Goal: Task Accomplishment & Management: Use online tool/utility

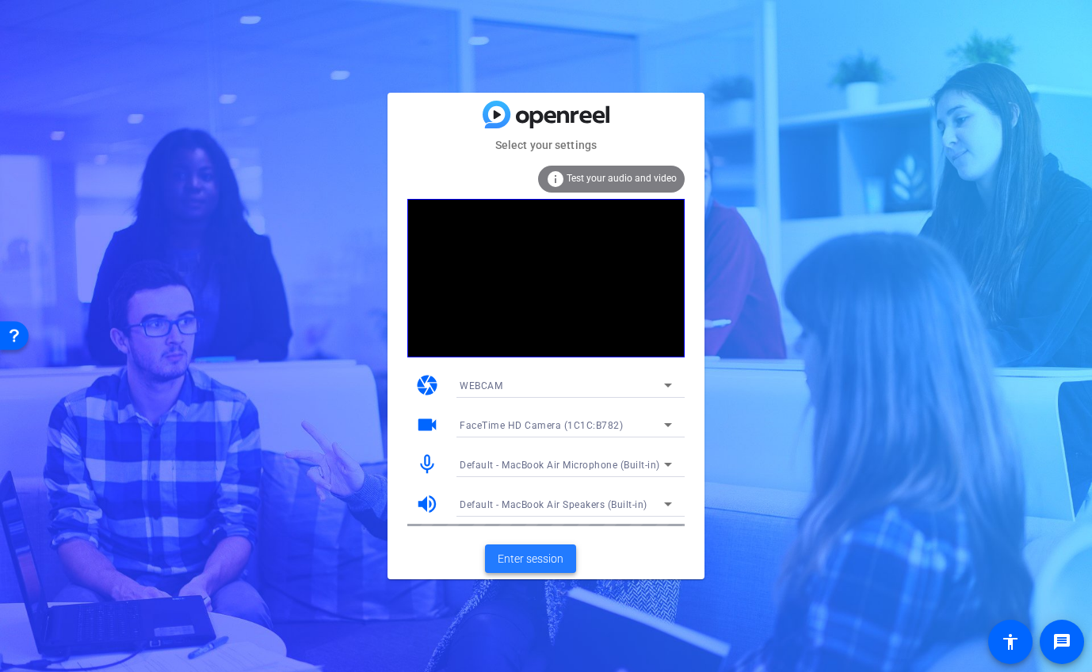
click at [525, 555] on span "Enter session" at bounding box center [531, 559] width 66 height 17
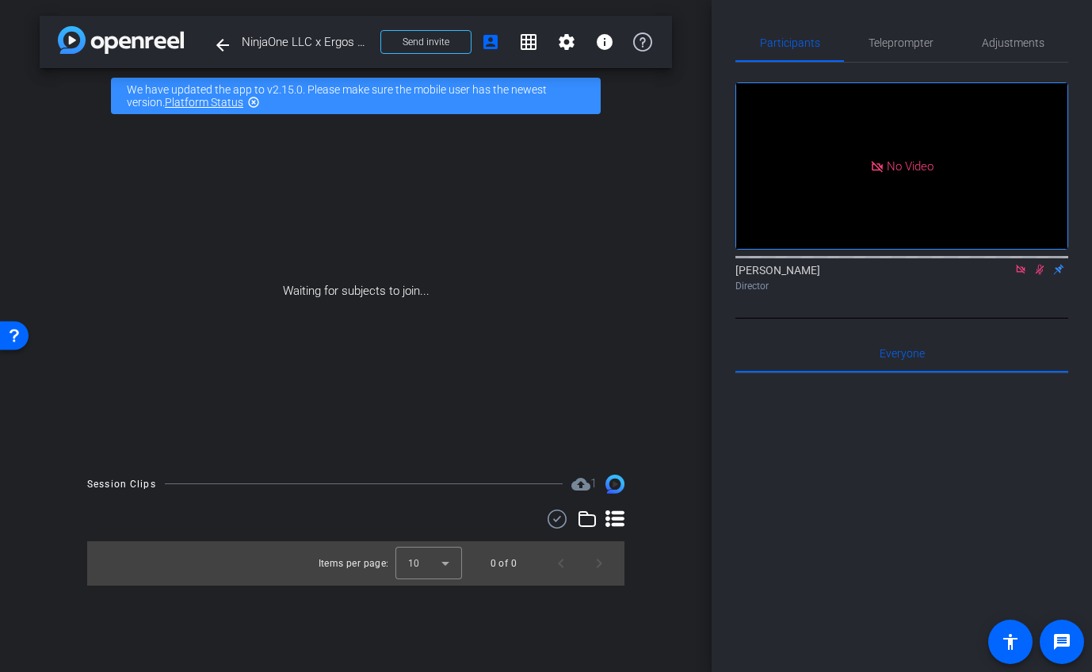
click at [1024, 275] on icon at bounding box center [1020, 269] width 13 height 11
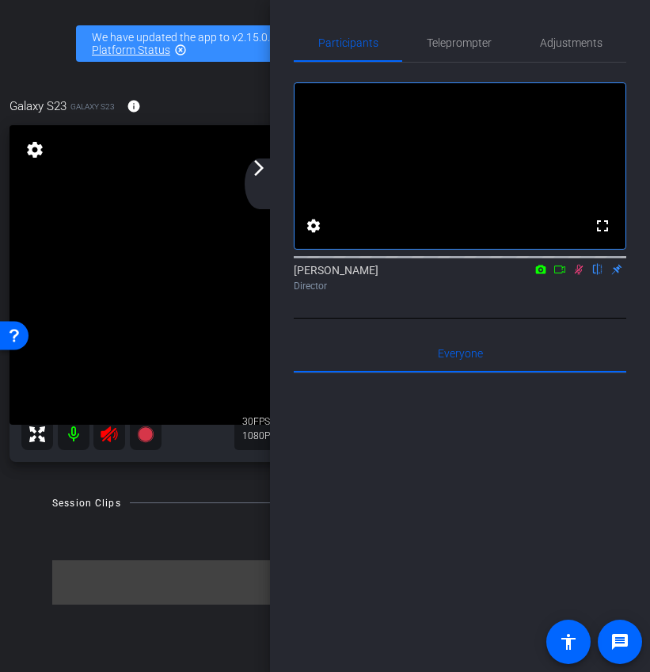
click at [578, 275] on icon at bounding box center [579, 270] width 9 height 10
click at [264, 184] on div "arrow_back_ios_new arrow_forward_ios" at bounding box center [261, 183] width 33 height 51
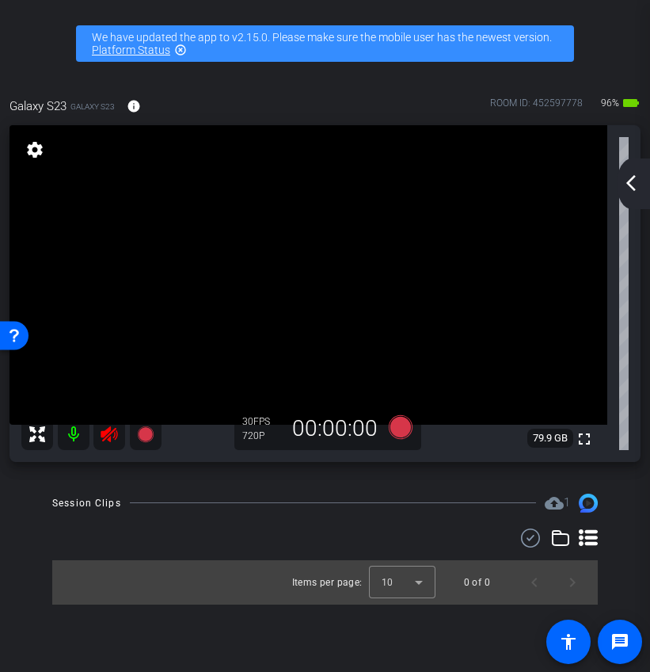
click at [109, 440] on icon at bounding box center [109, 434] width 17 height 16
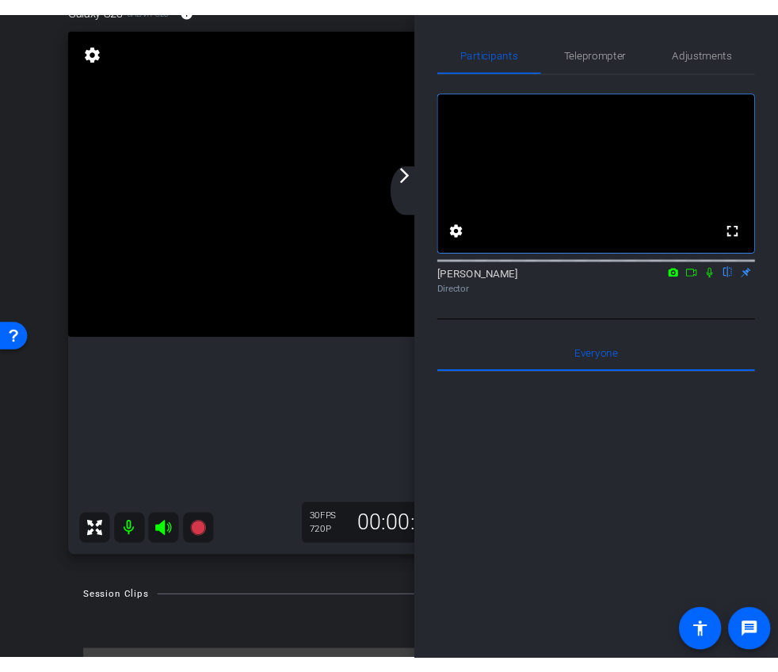
scroll to position [82, 0]
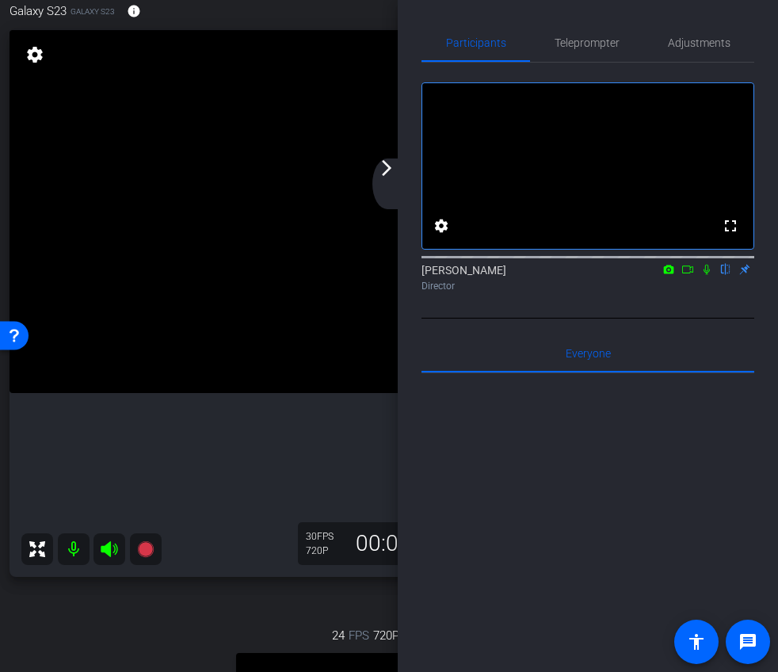
click at [396, 199] on div "arrow_back_ios_new arrow_forward_ios" at bounding box center [388, 183] width 33 height 51
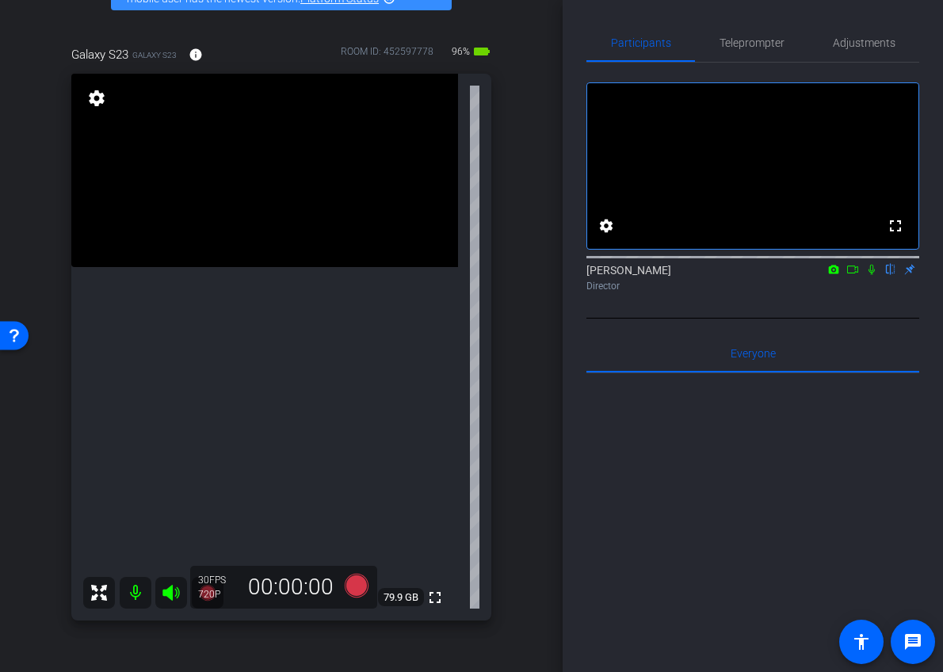
scroll to position [88, 0]
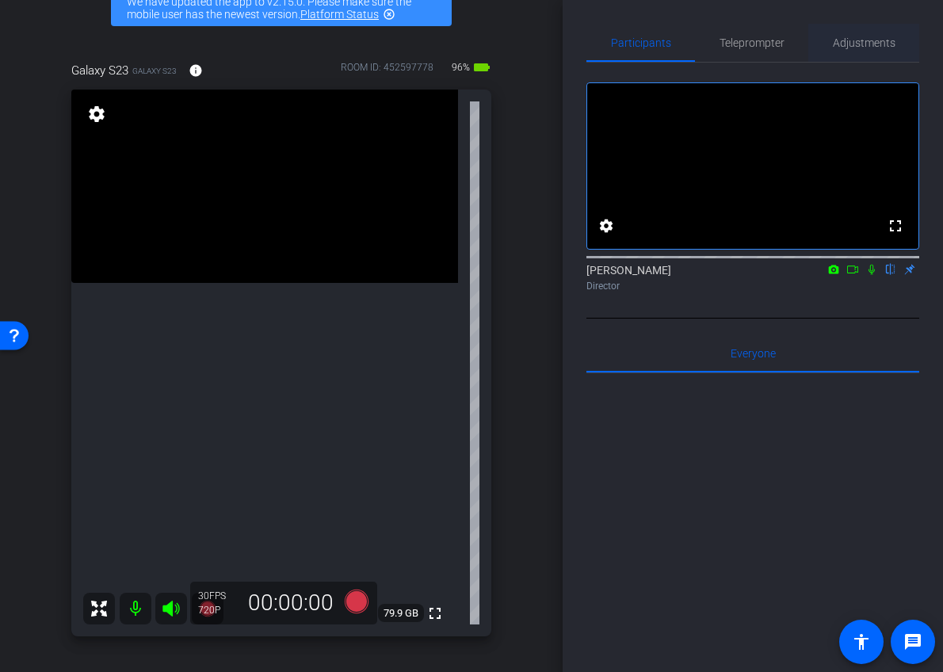
click at [856, 40] on span "Adjustments" at bounding box center [864, 42] width 63 height 11
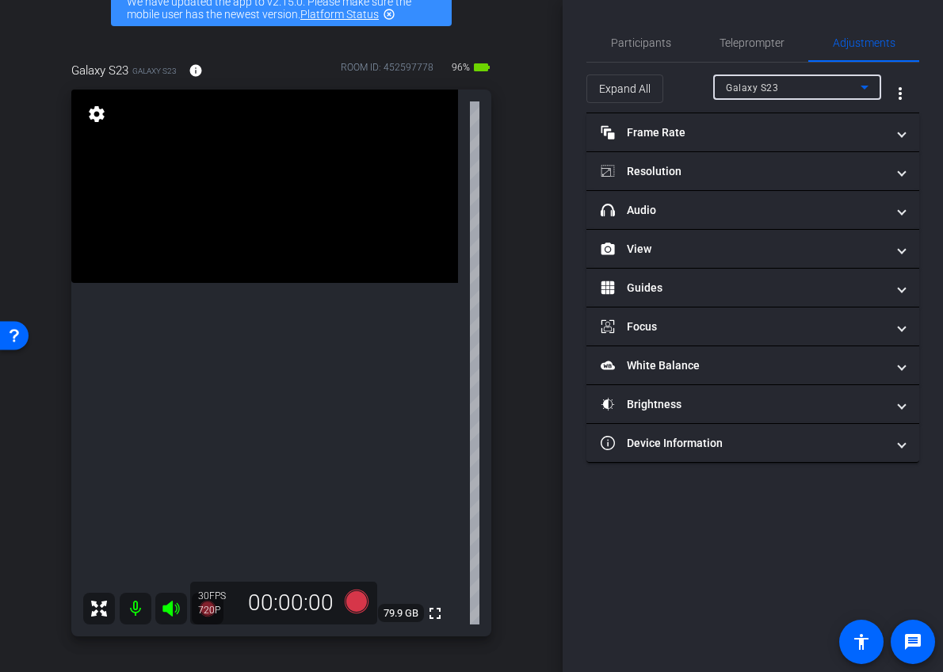
click at [803, 93] on div "Galaxy S23" at bounding box center [793, 88] width 135 height 20
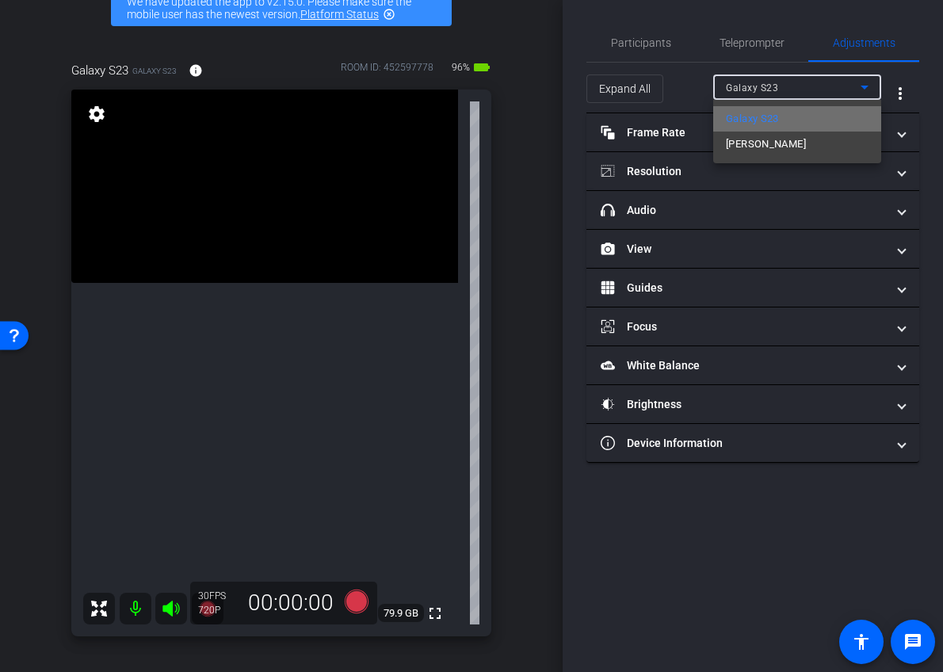
click at [779, 122] on span "Galaxy S23" at bounding box center [752, 118] width 53 height 19
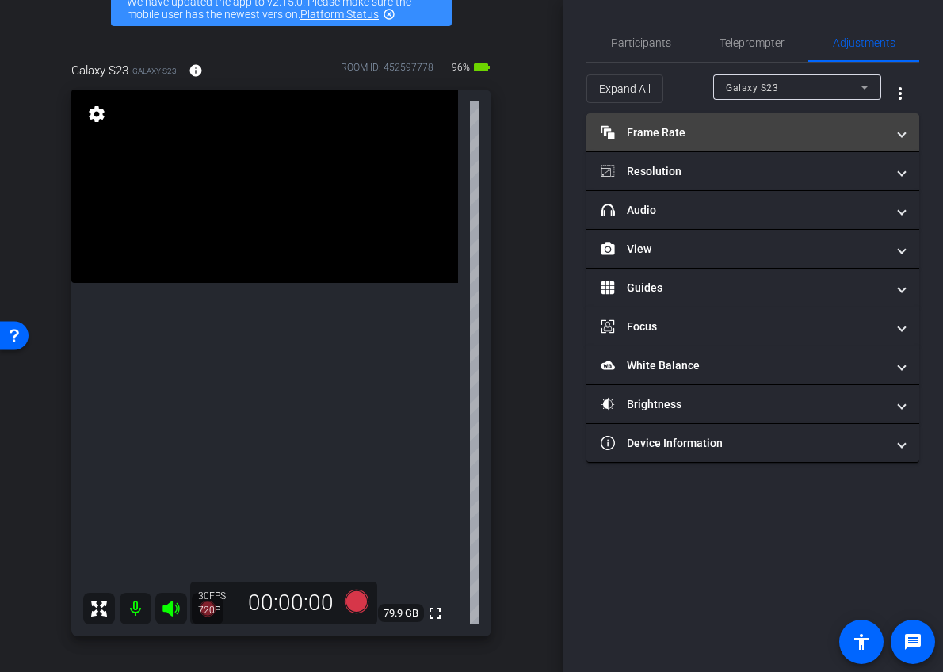
click at [749, 130] on mat-panel-title "Frame Rate Frame Rate" at bounding box center [743, 132] width 285 height 17
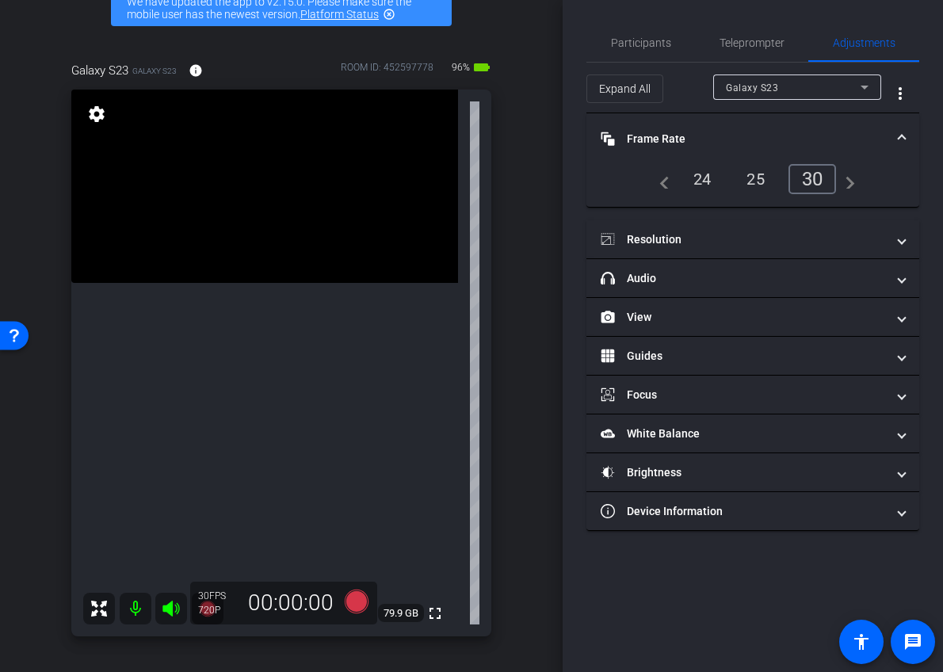
click at [700, 171] on div "24" at bounding box center [702, 179] width 42 height 27
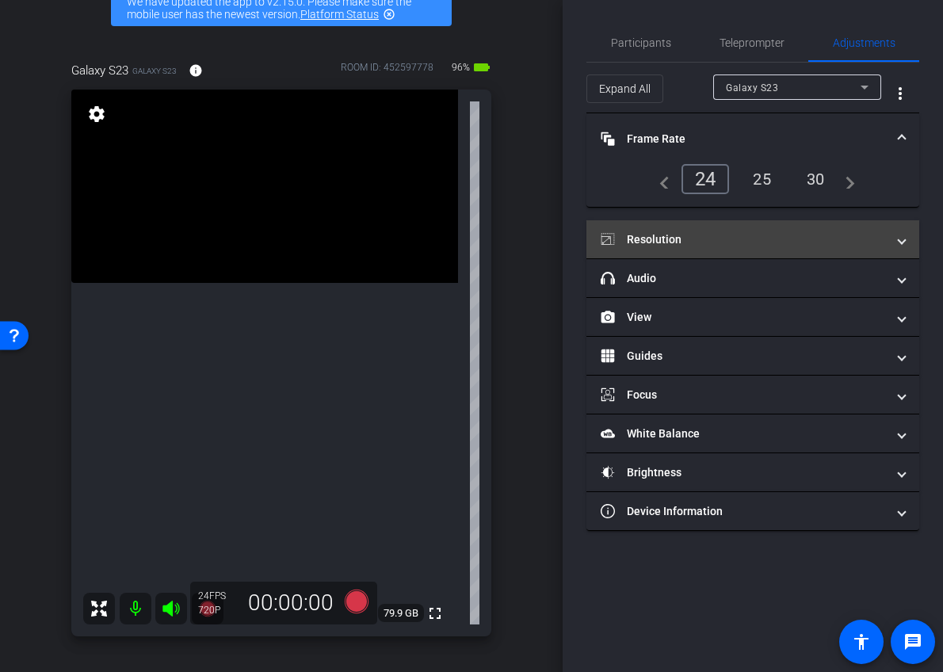
click at [696, 239] on mat-panel-title "Resolution" at bounding box center [743, 239] width 285 height 17
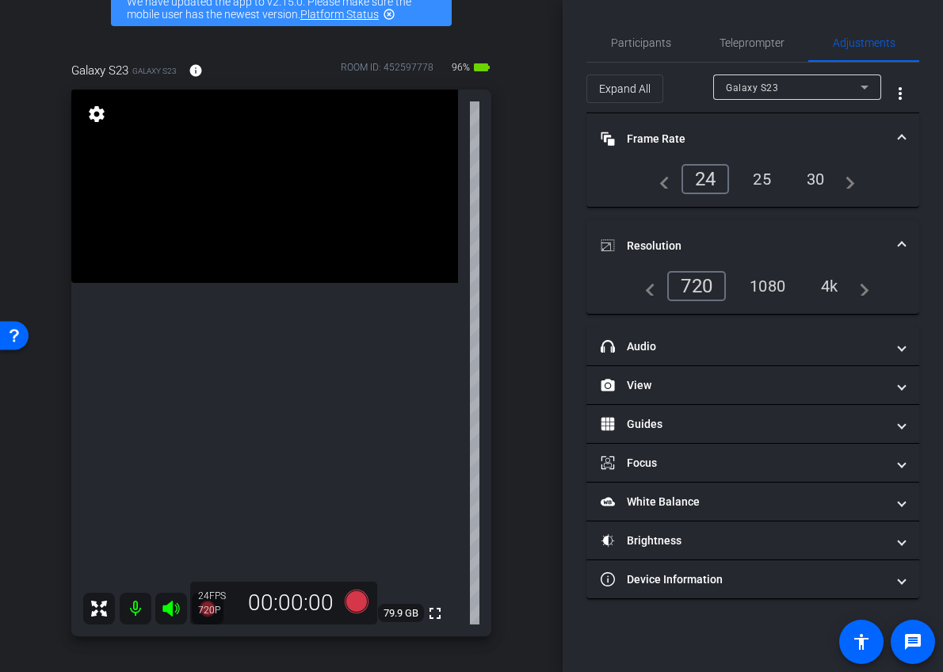
click at [762, 282] on div "1080" at bounding box center [767, 286] width 59 height 27
click at [725, 235] on mat-expansion-panel-header "Resolution" at bounding box center [752, 245] width 333 height 51
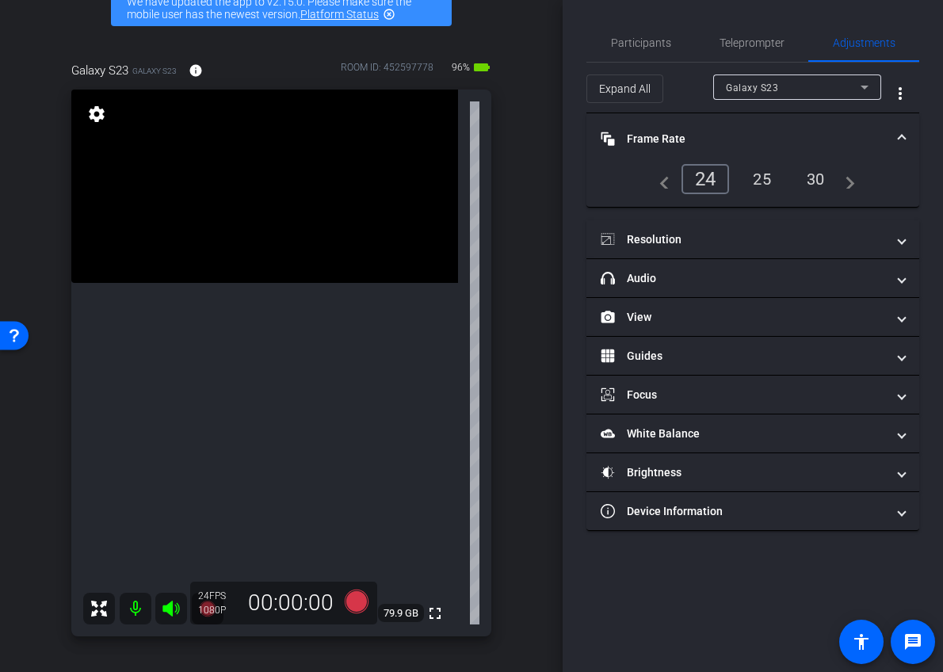
click at [709, 126] on mat-expansion-panel-header "Frame Rate Frame Rate" at bounding box center [752, 138] width 333 height 51
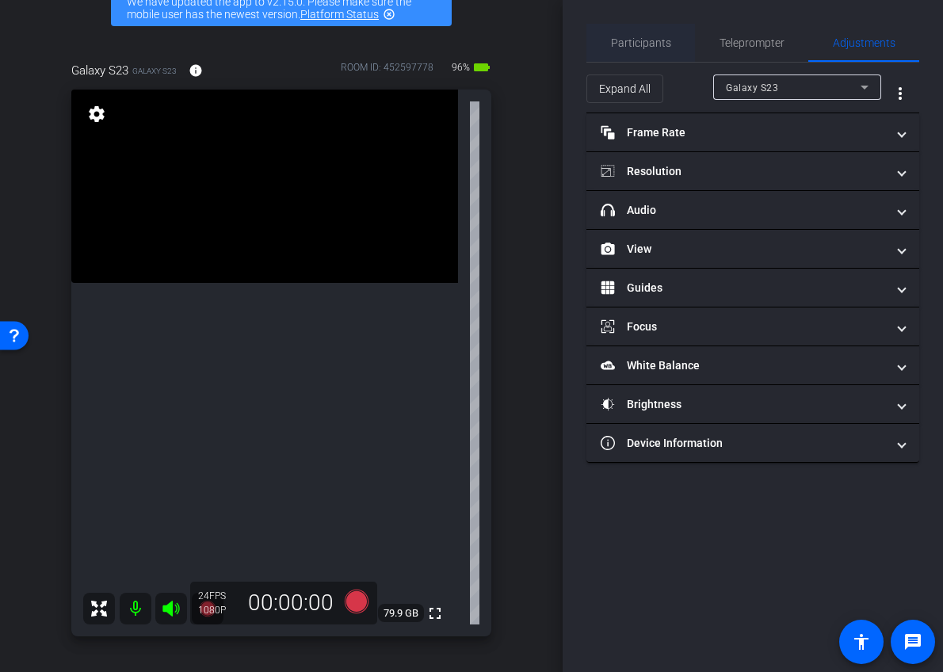
click at [635, 54] on span "Participants" at bounding box center [641, 43] width 60 height 38
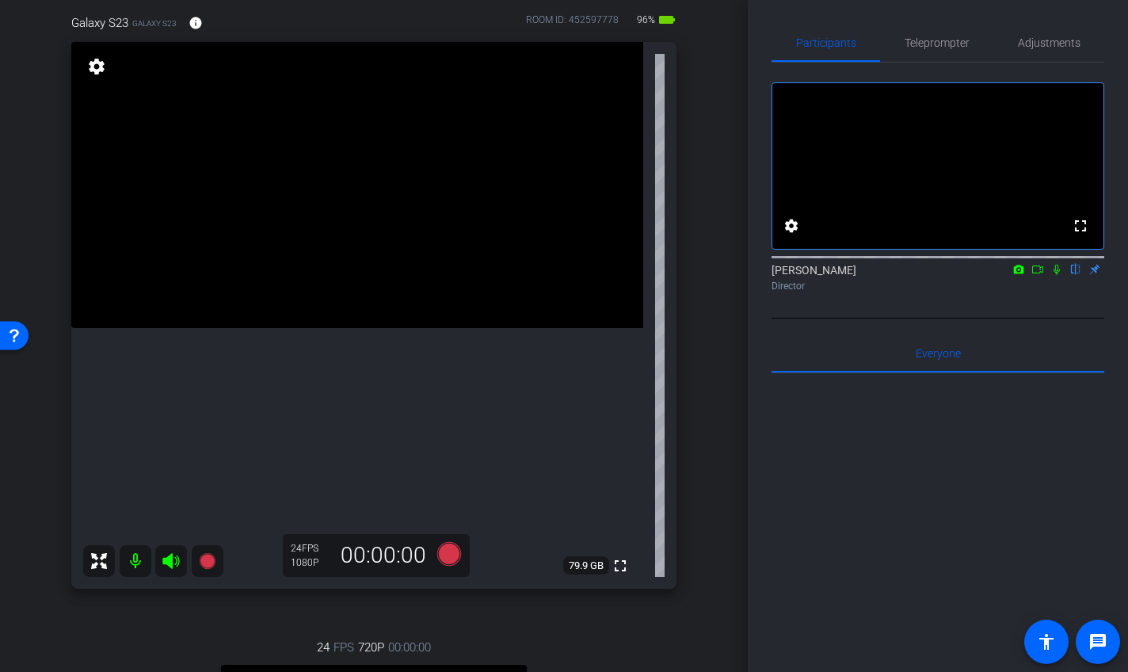
scroll to position [132, 0]
click at [894, 275] on icon at bounding box center [1038, 269] width 13 height 11
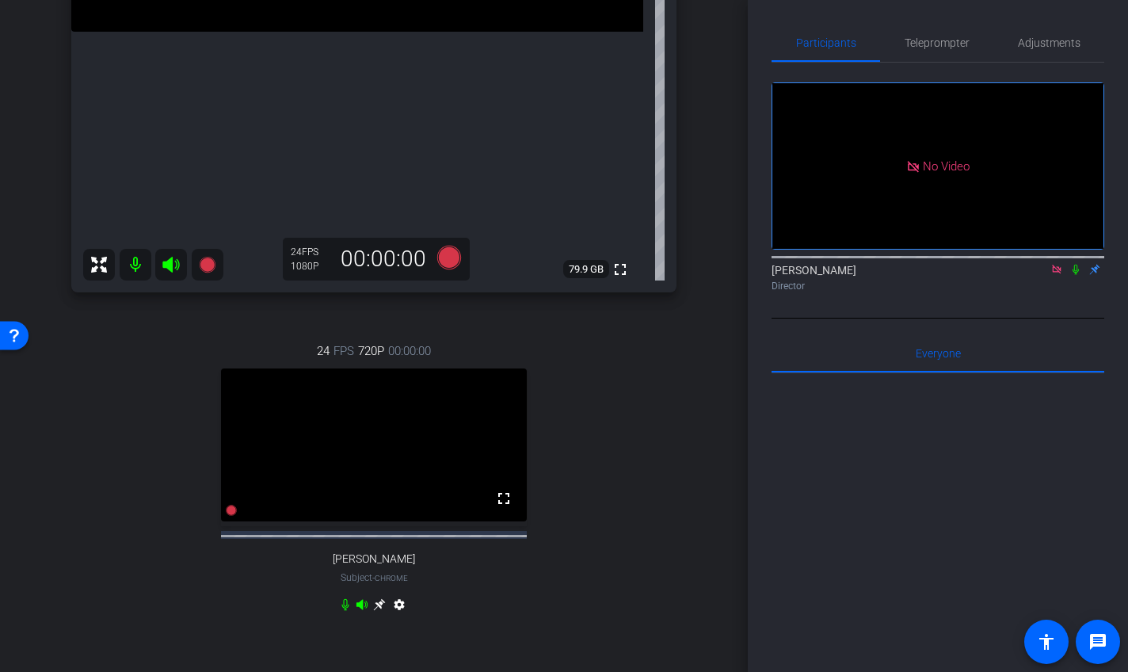
scroll to position [429, 0]
click at [894, 275] on icon at bounding box center [1076, 270] width 6 height 10
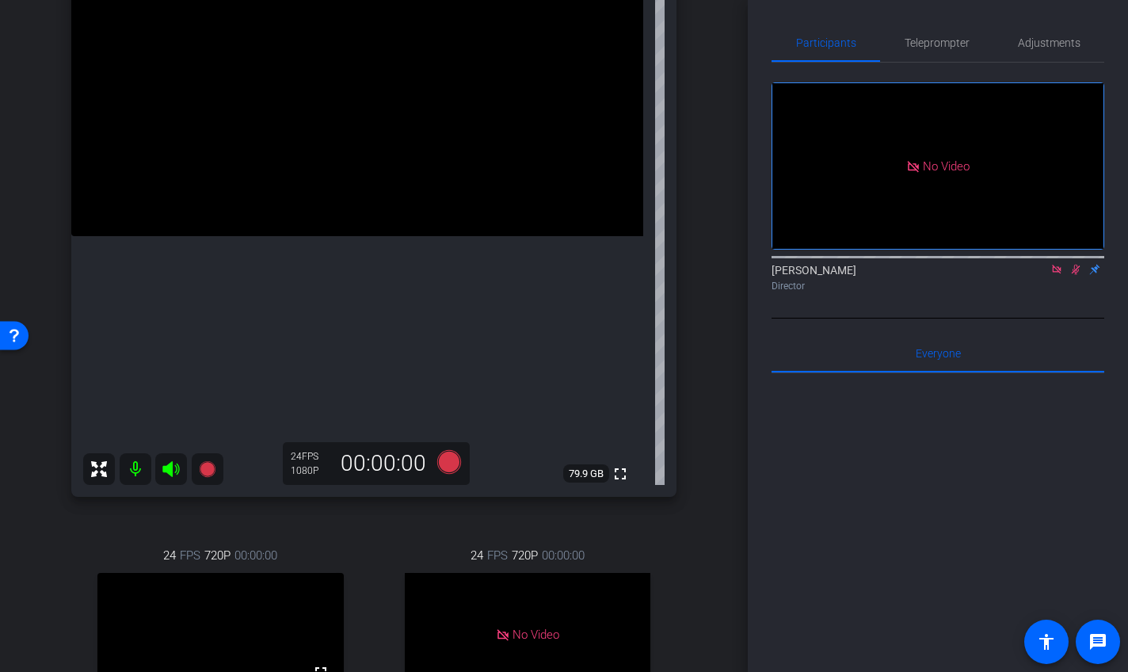
scroll to position [223, 0]
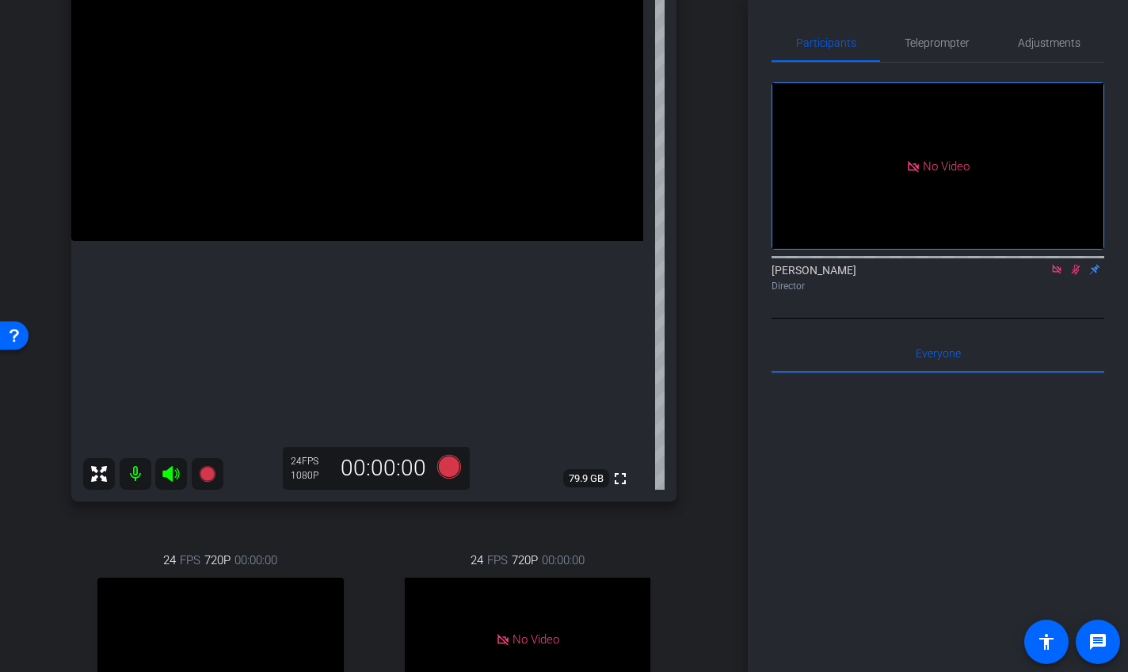
click at [894, 293] on div "Director" at bounding box center [938, 286] width 333 height 14
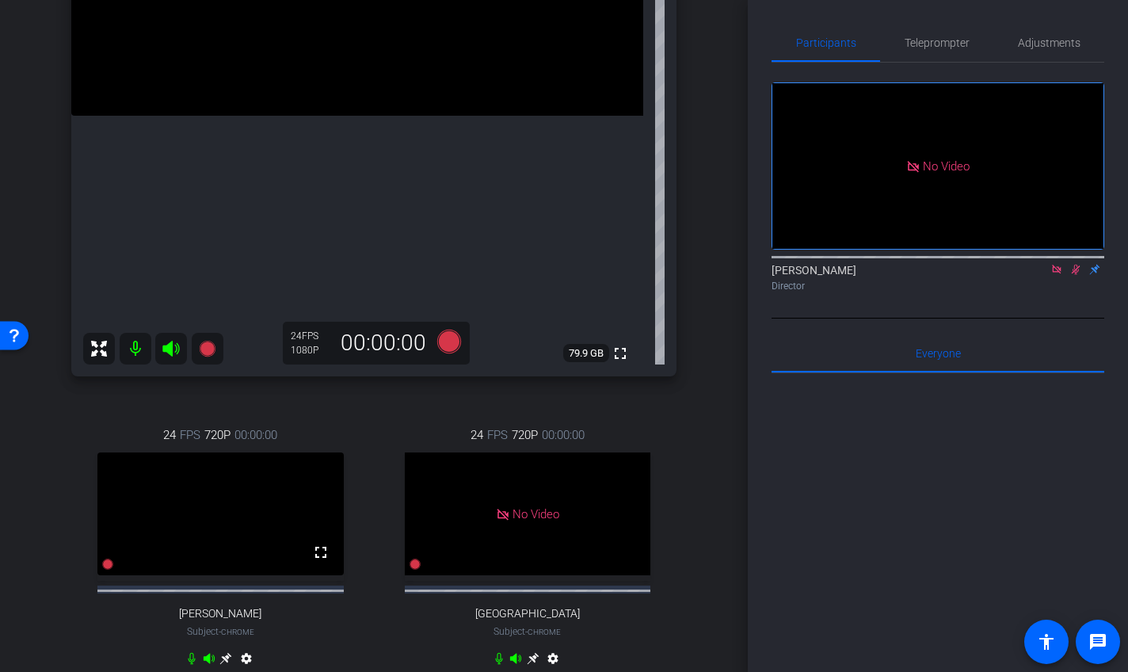
scroll to position [367, 0]
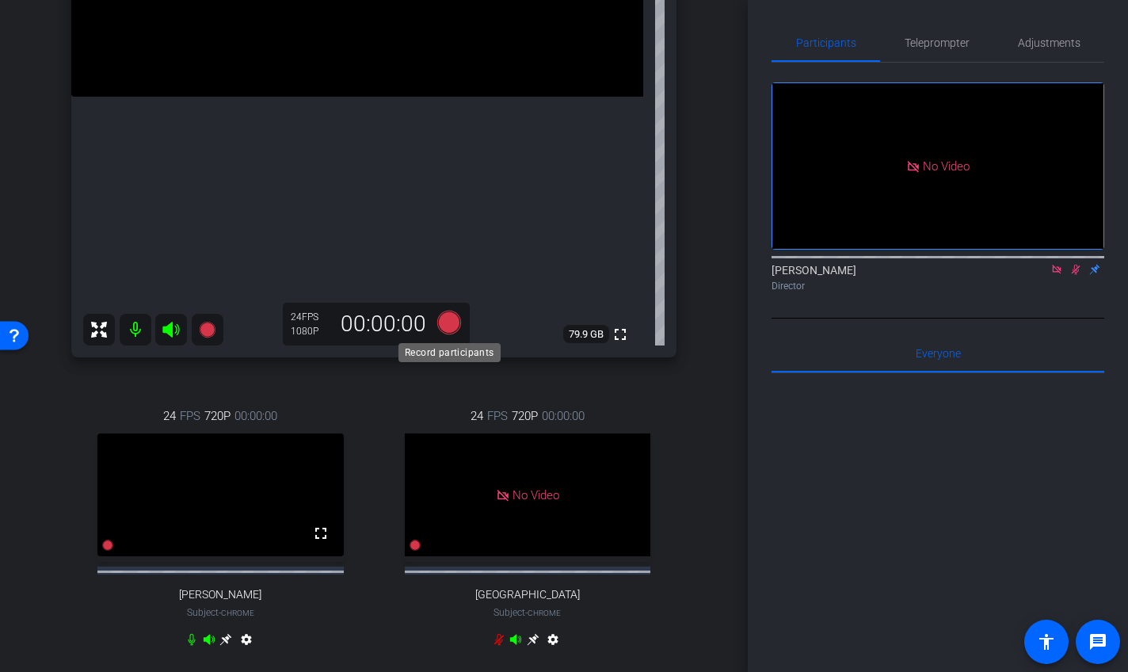
click at [453, 324] on icon at bounding box center [449, 323] width 24 height 24
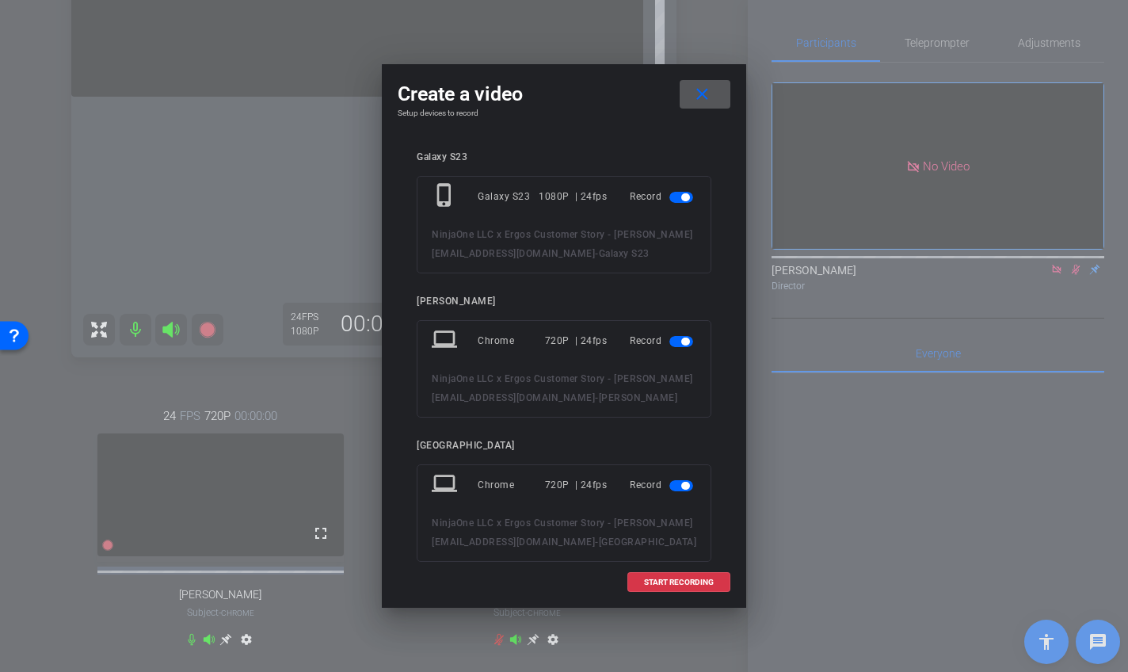
click at [673, 349] on mat-slide-toggle at bounding box center [682, 340] width 27 height 19
click at [674, 342] on span "button" at bounding box center [681, 341] width 24 height 11
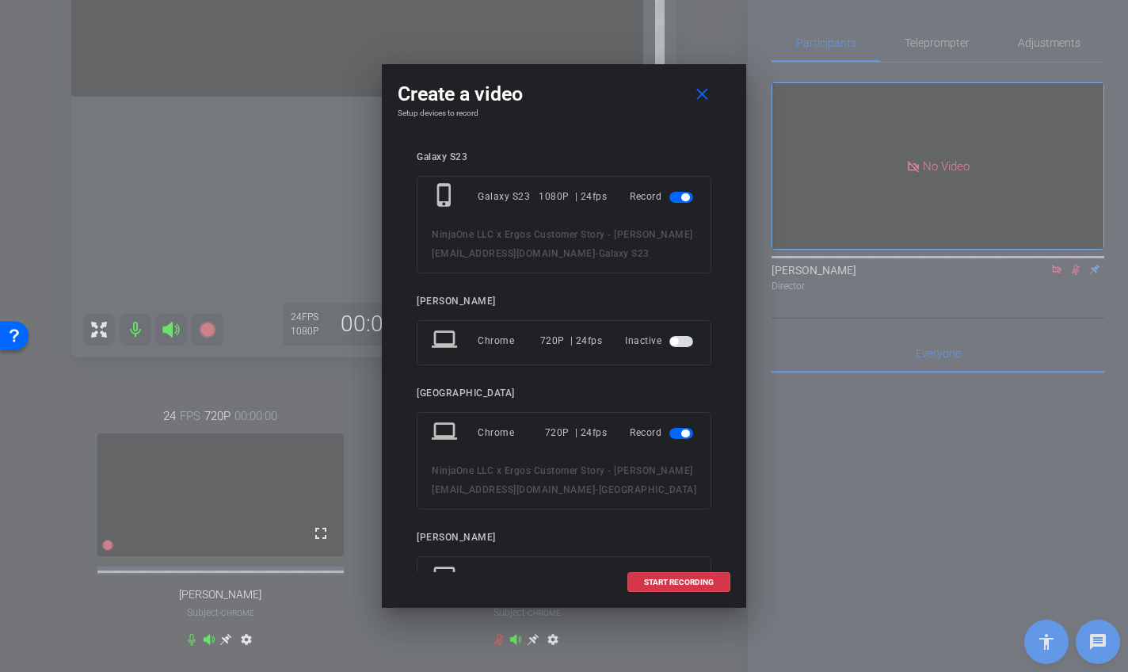
click at [676, 432] on span "button" at bounding box center [681, 433] width 24 height 11
click at [652, 575] on span at bounding box center [678, 582] width 101 height 38
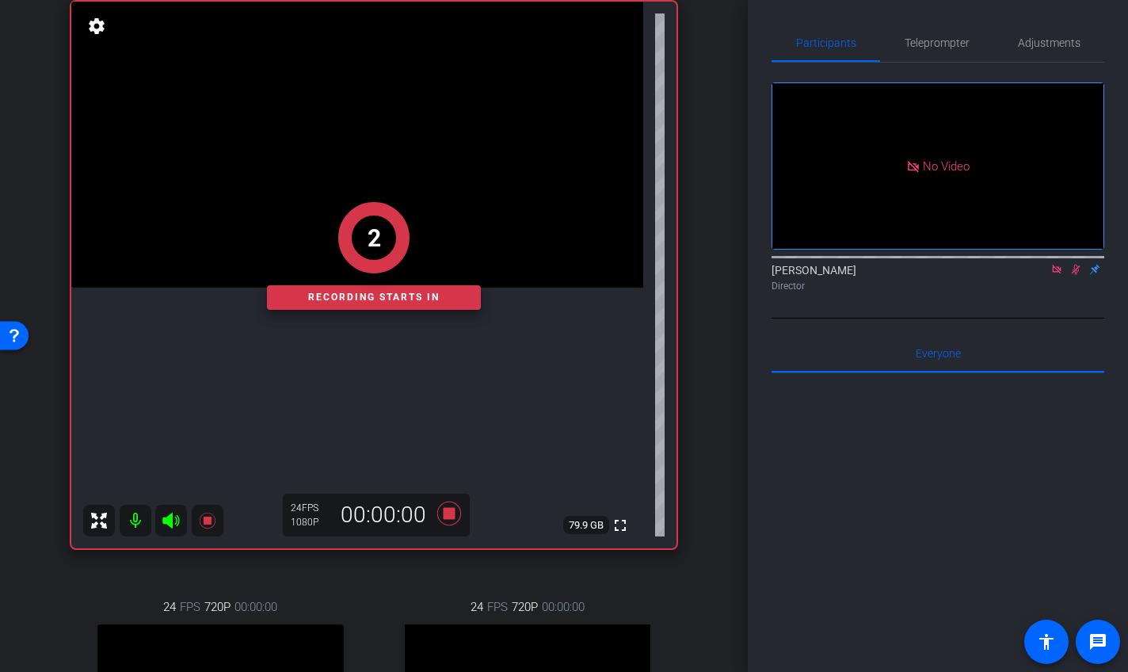
scroll to position [154, 0]
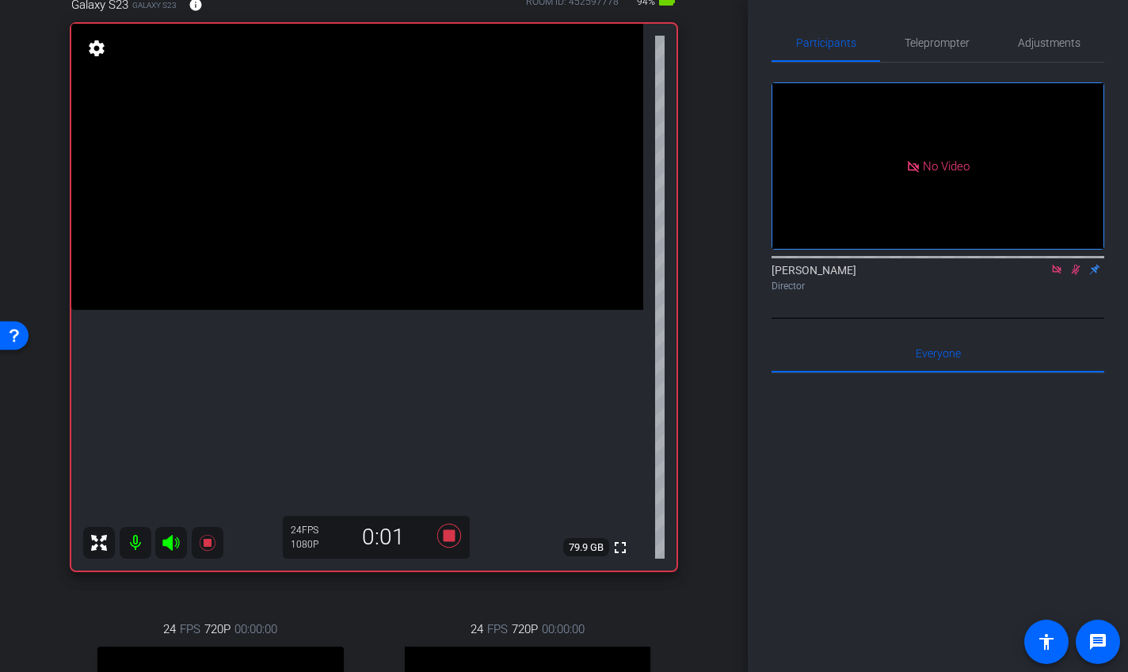
click at [894, 275] on icon at bounding box center [1076, 269] width 13 height 11
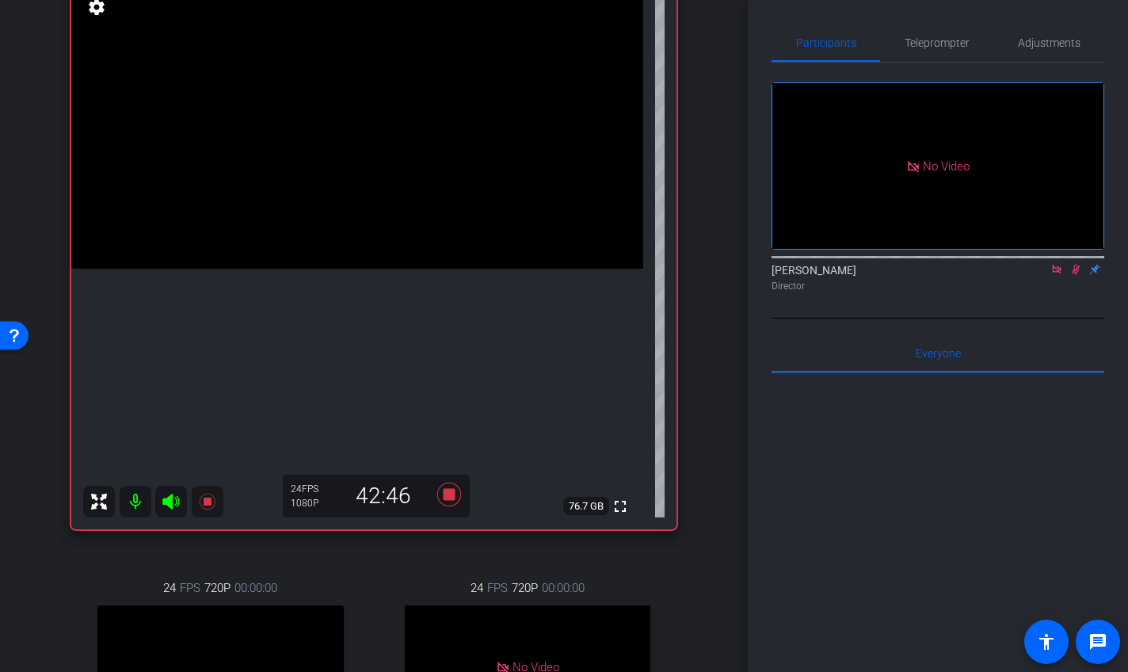
scroll to position [342, 0]
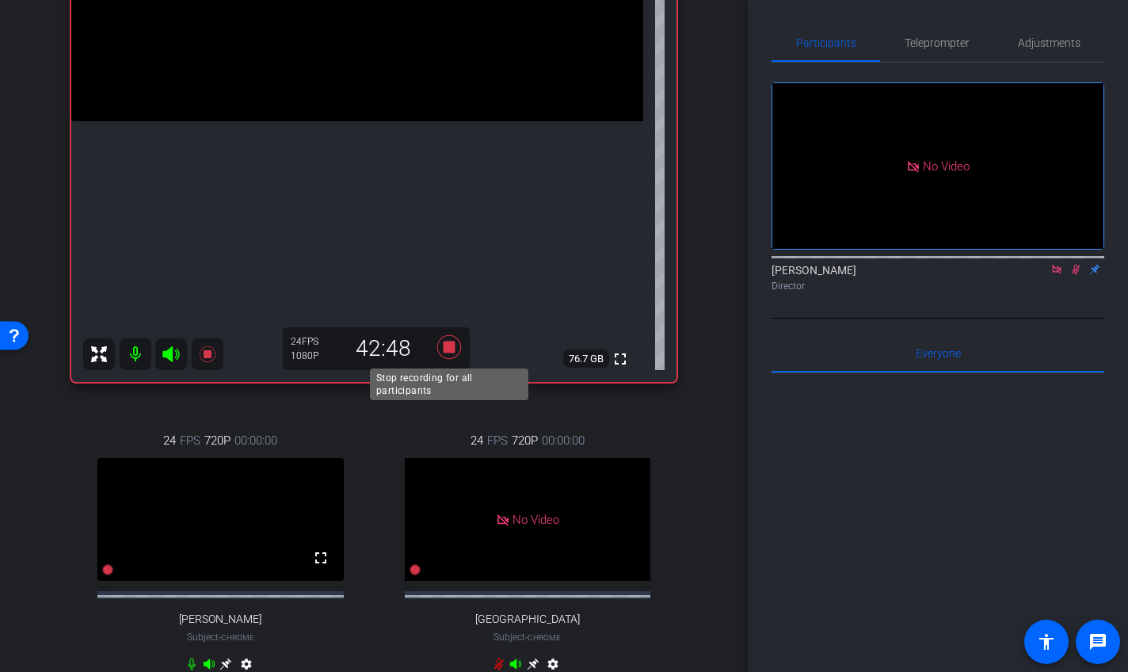
click at [452, 344] on icon at bounding box center [449, 347] width 24 height 24
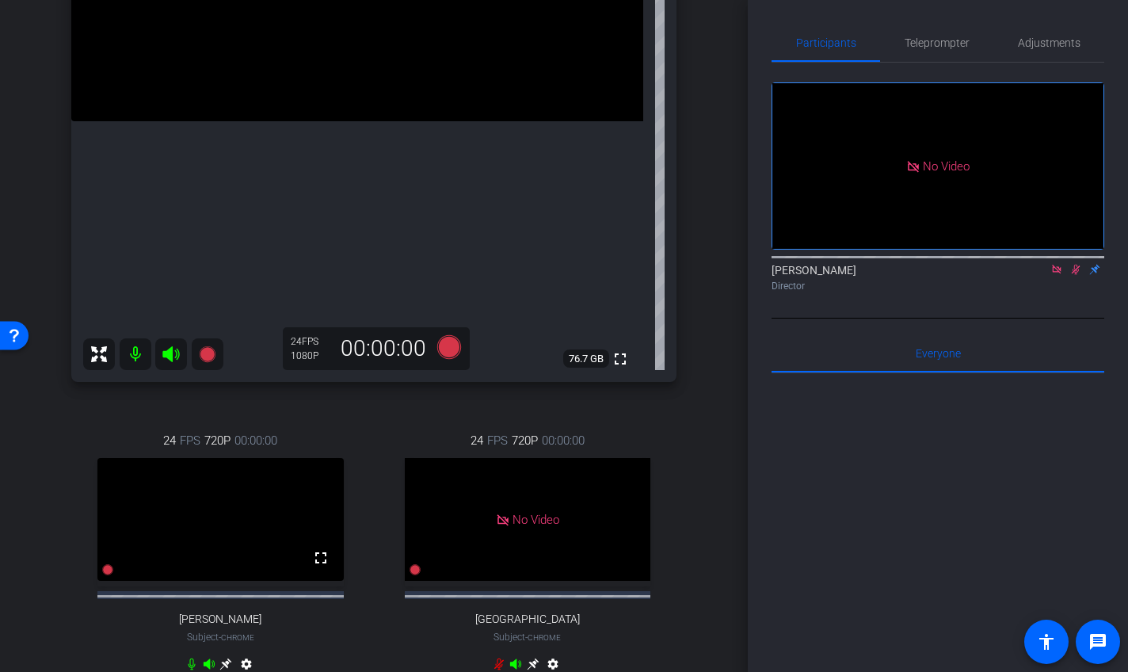
scroll to position [613, 0]
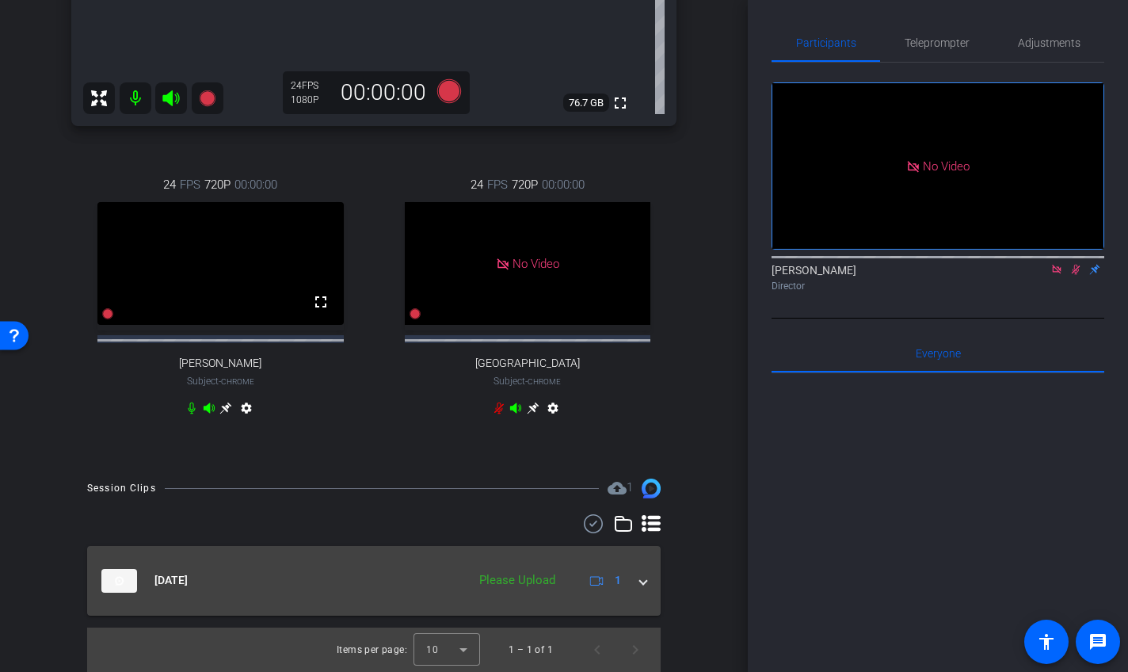
click at [646, 593] on mat-expansion-panel-header "[DATE] Please Upload 1" at bounding box center [374, 581] width 574 height 70
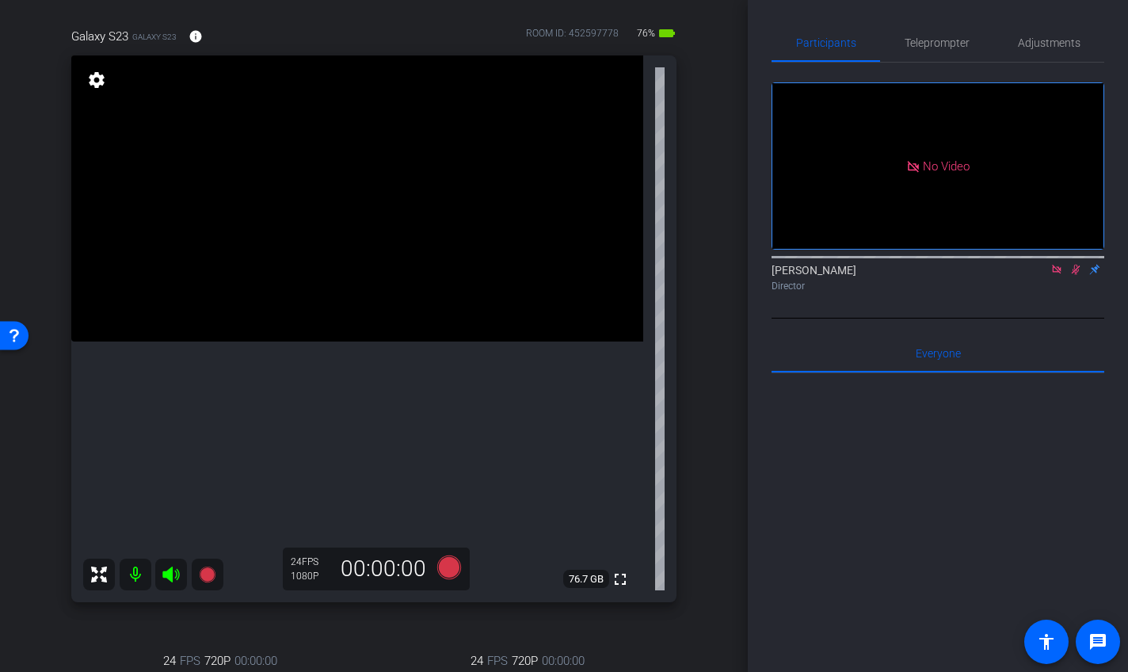
scroll to position [143, 0]
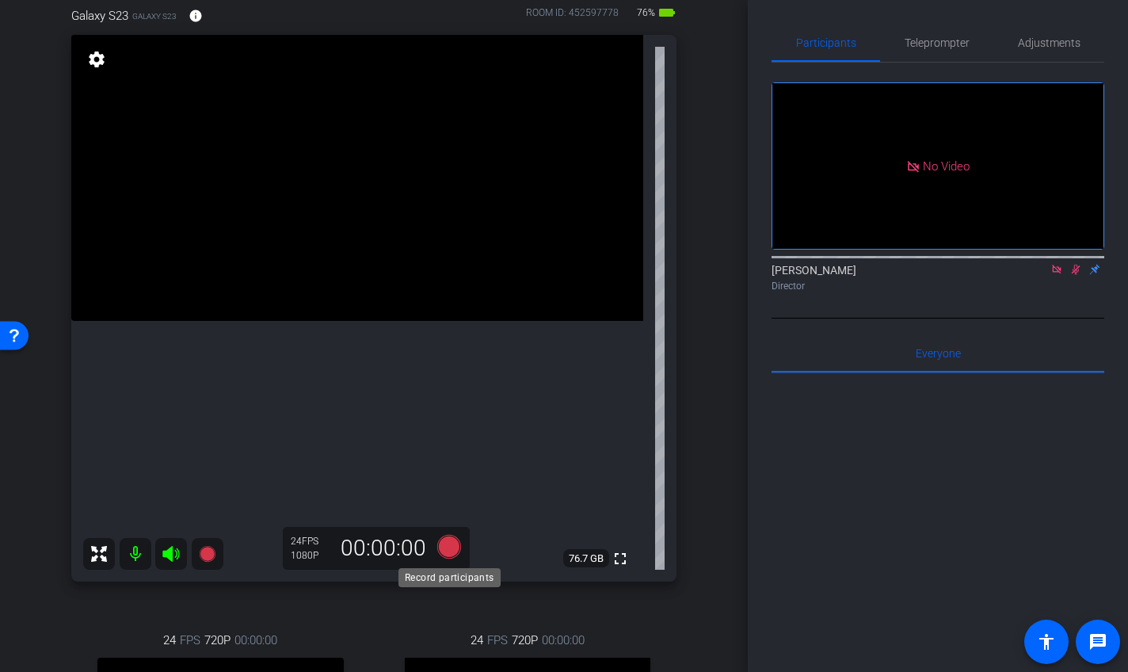
click at [452, 543] on icon at bounding box center [449, 547] width 24 height 24
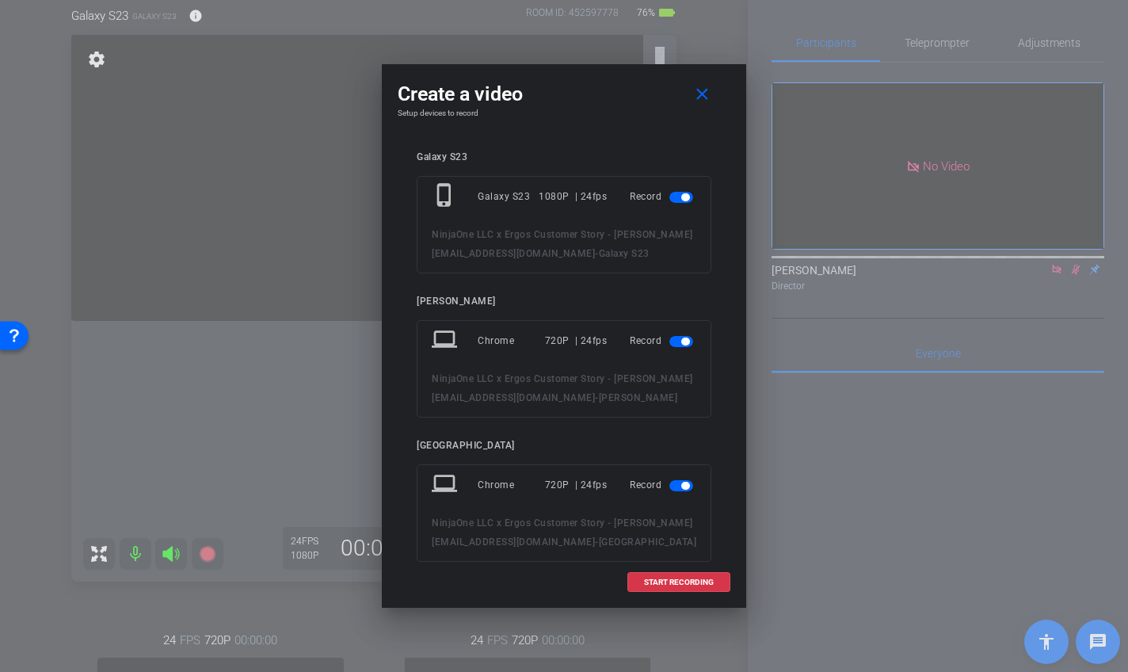
click at [687, 336] on span "button" at bounding box center [681, 341] width 24 height 11
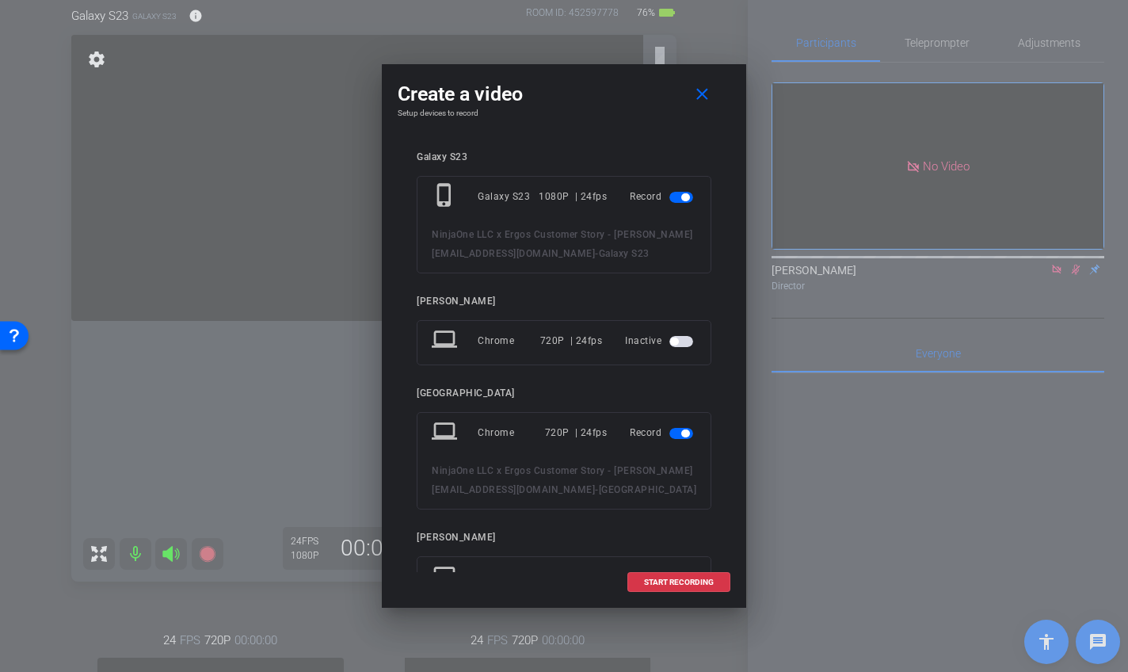
click at [676, 427] on mat-slide-toggle at bounding box center [682, 432] width 27 height 19
click at [681, 436] on span "button" at bounding box center [681, 433] width 24 height 11
click at [667, 587] on span at bounding box center [678, 582] width 101 height 38
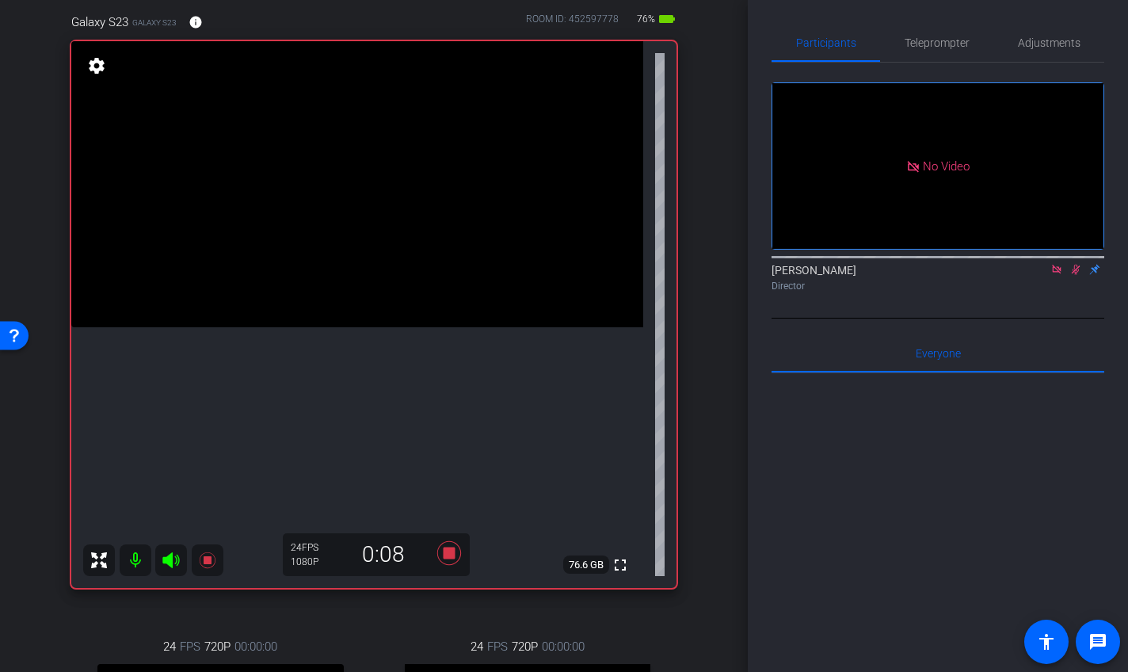
scroll to position [142, 0]
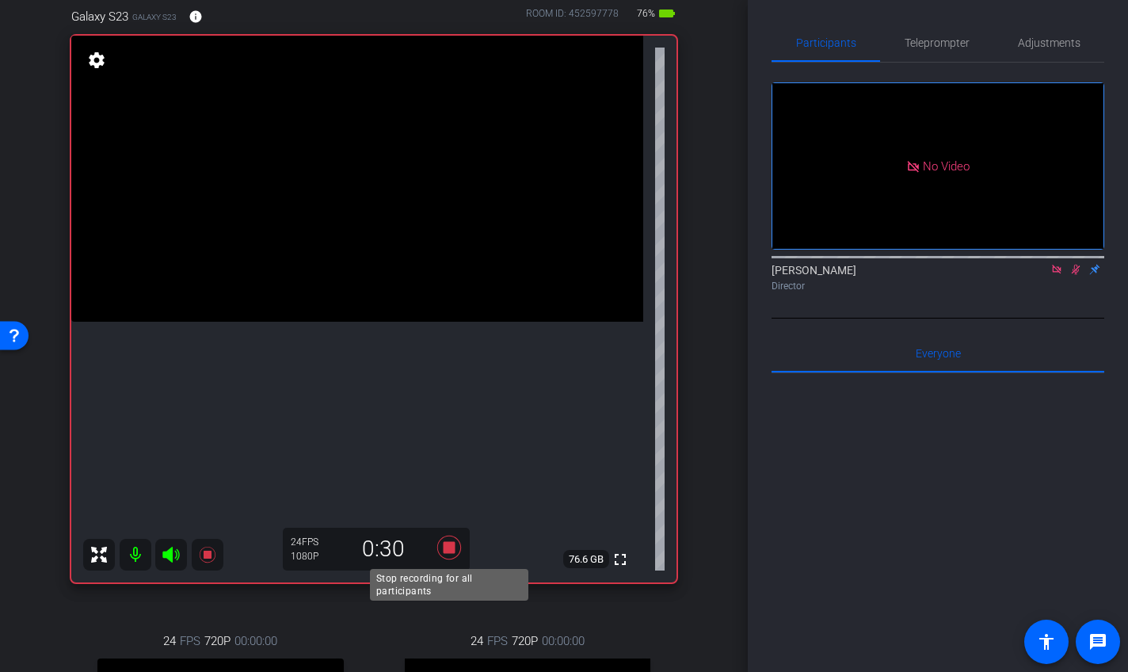
click at [453, 548] on icon at bounding box center [449, 548] width 24 height 24
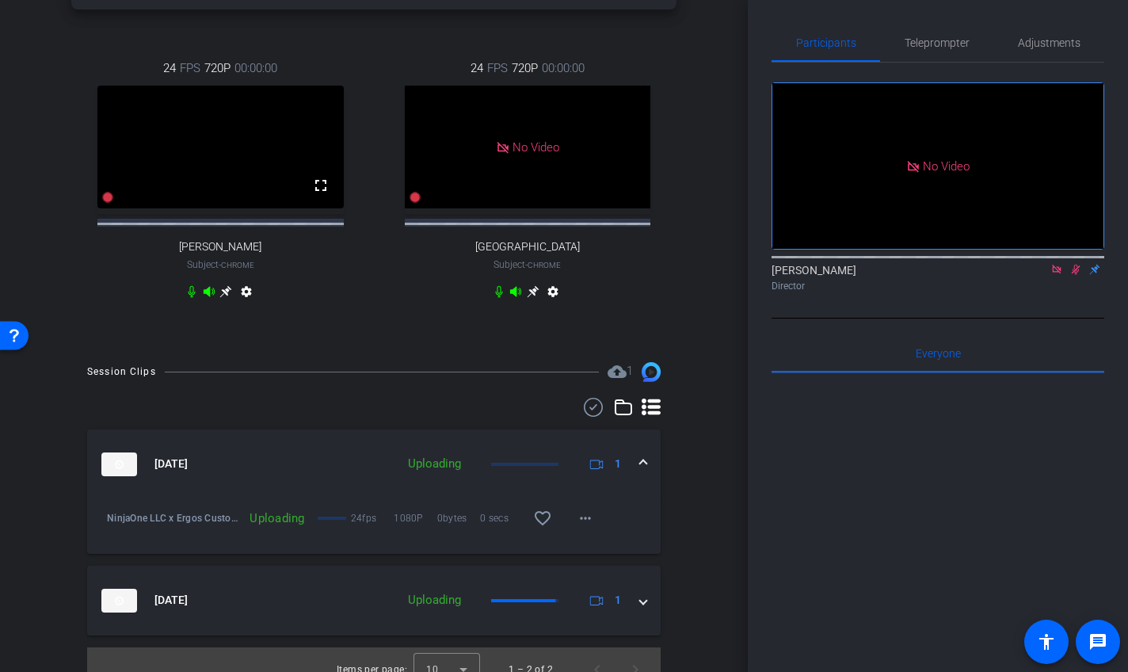
scroll to position [749, 0]
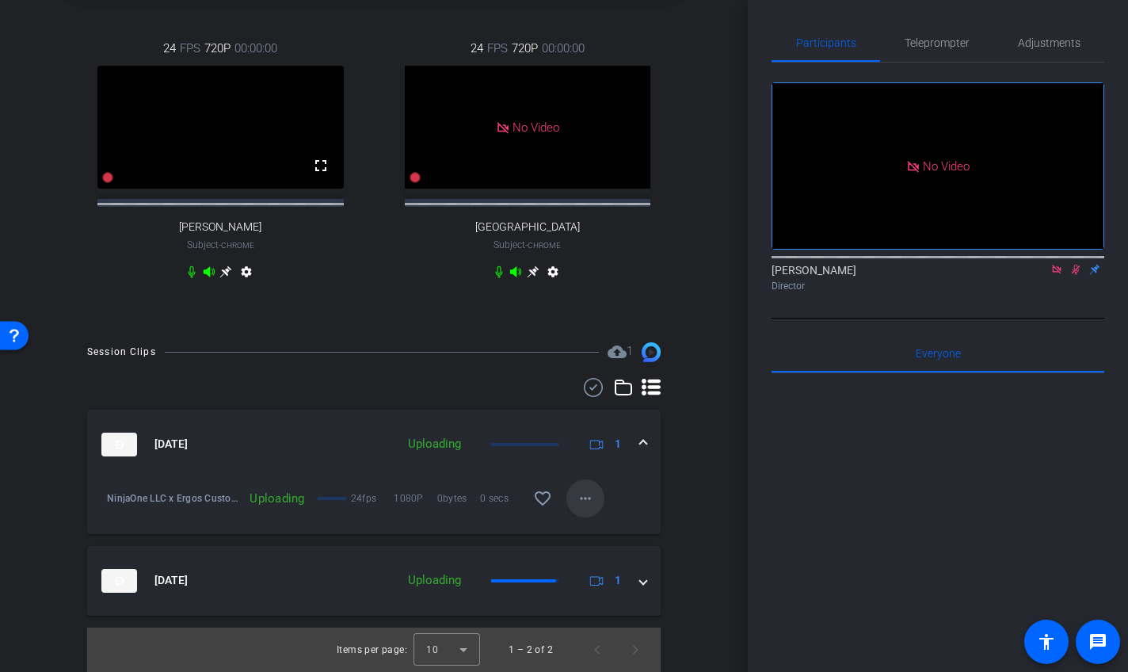
click at [579, 504] on mat-icon "more_horiz" at bounding box center [585, 498] width 19 height 19
click at [605, 488] on div at bounding box center [564, 336] width 1128 height 672
click at [580, 502] on mat-icon "more_horiz" at bounding box center [585, 498] width 19 height 19
click at [598, 528] on span "Cancel Upload" at bounding box center [612, 531] width 67 height 19
click at [586, 501] on mat-icon "more_horiz" at bounding box center [585, 498] width 19 height 19
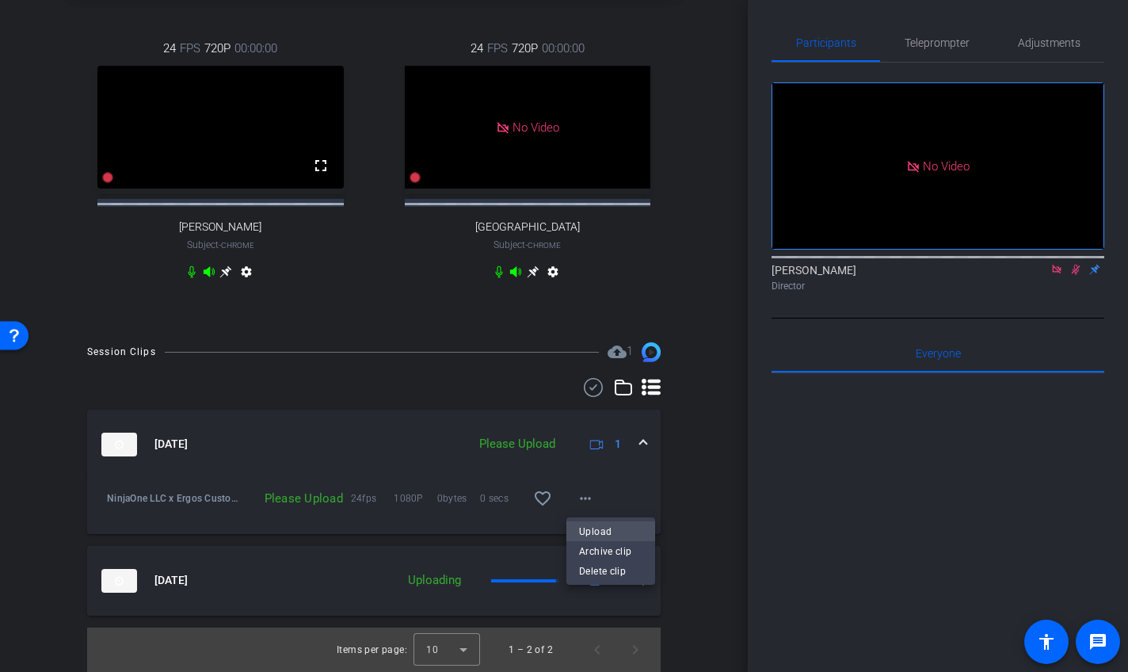
click at [606, 532] on span "Upload" at bounding box center [610, 531] width 63 height 19
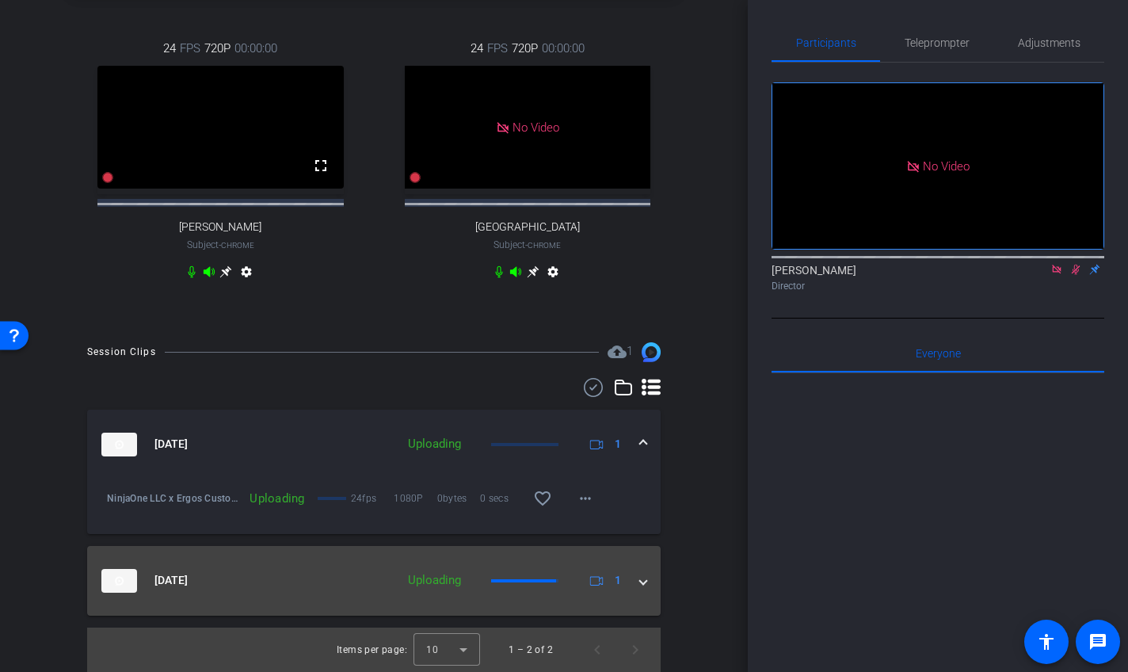
click at [640, 585] on span at bounding box center [643, 580] width 6 height 17
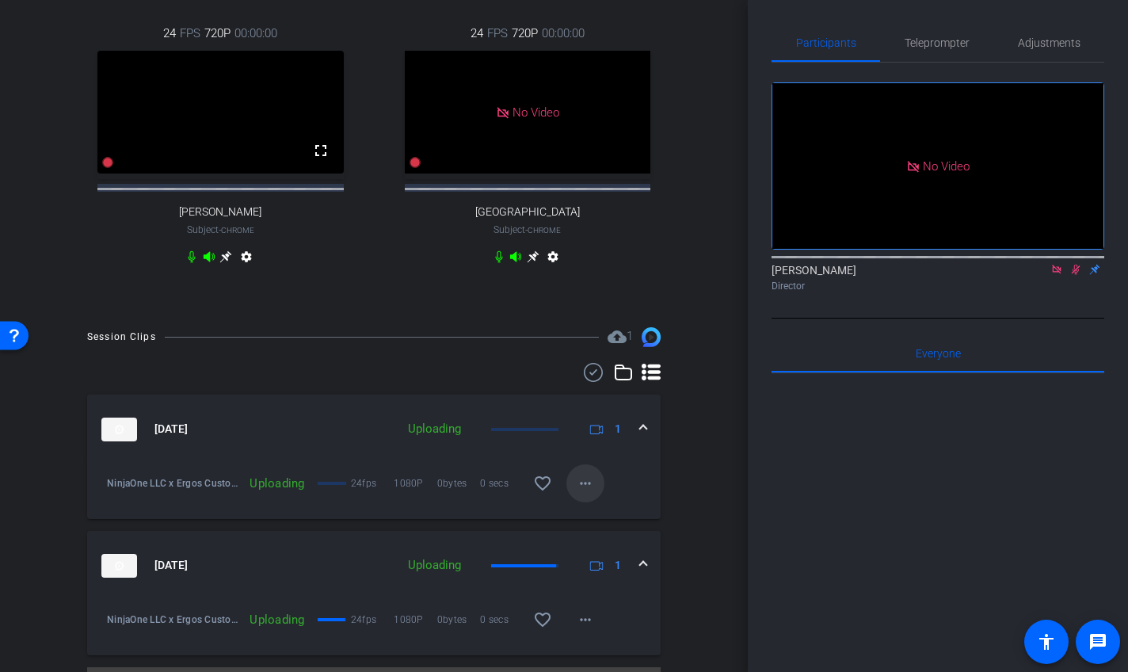
click at [585, 493] on mat-icon "more_horiz" at bounding box center [585, 483] width 19 height 19
click at [684, 493] on div at bounding box center [564, 336] width 1128 height 672
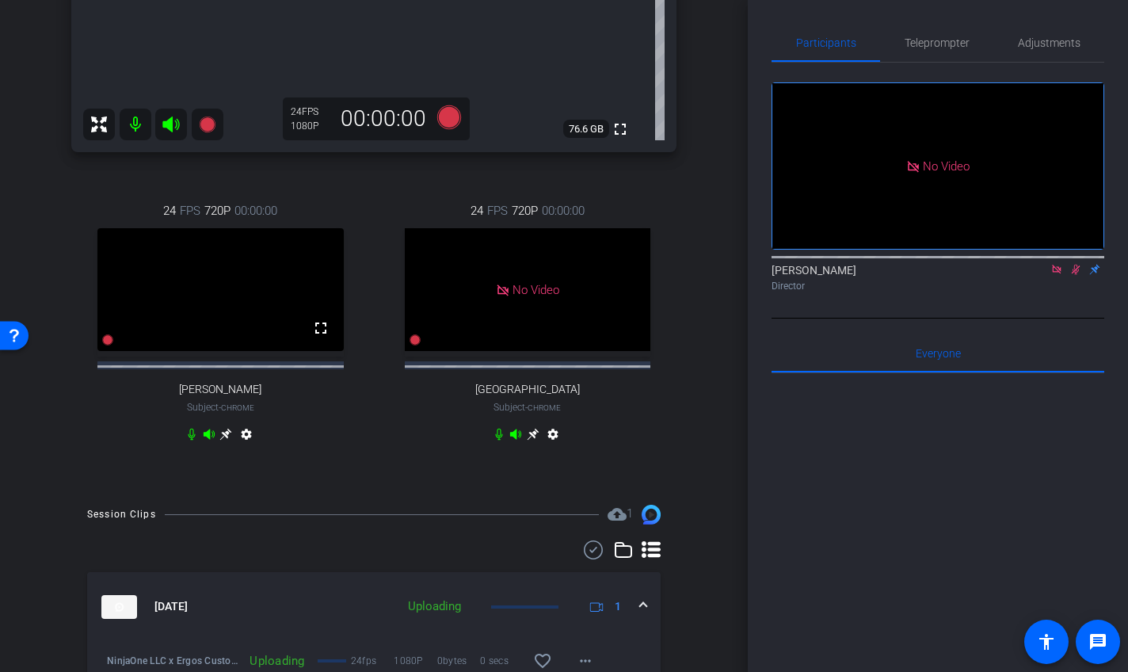
scroll to position [582, 0]
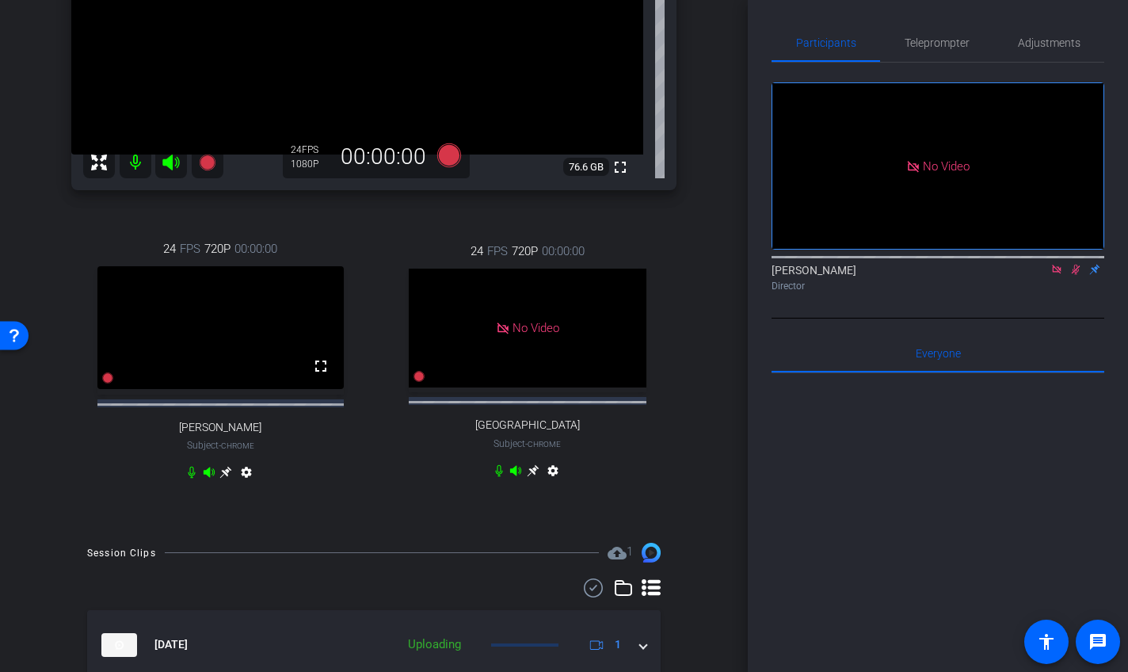
scroll to position [470, 0]
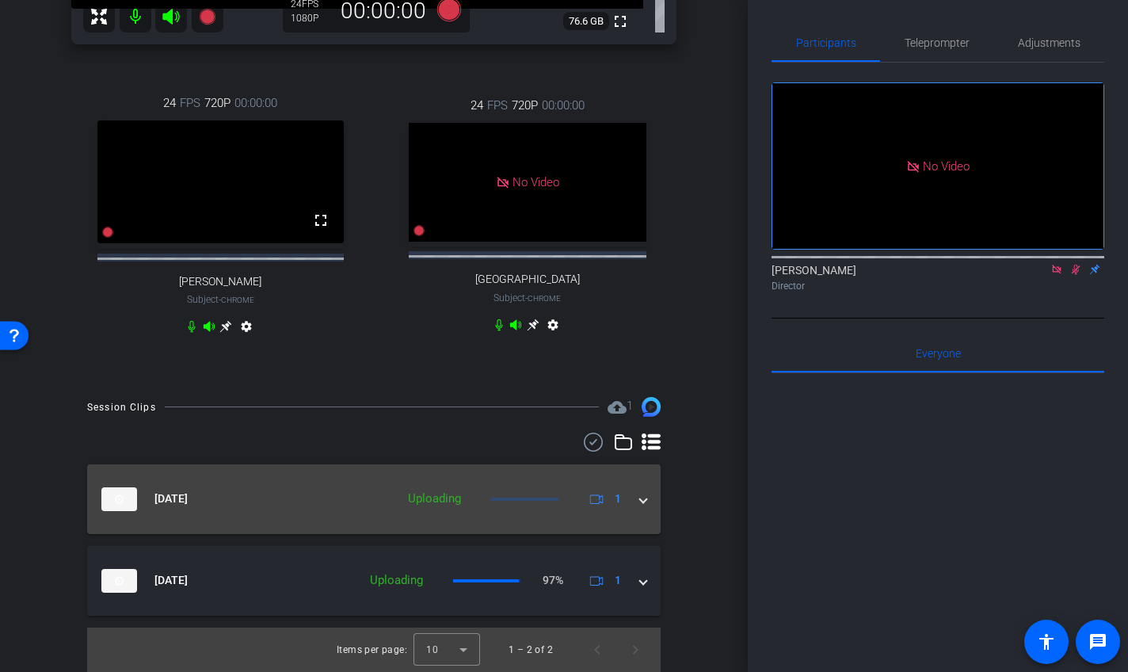
click at [646, 513] on mat-expansion-panel-header "[DATE] Uploading 1" at bounding box center [374, 499] width 574 height 70
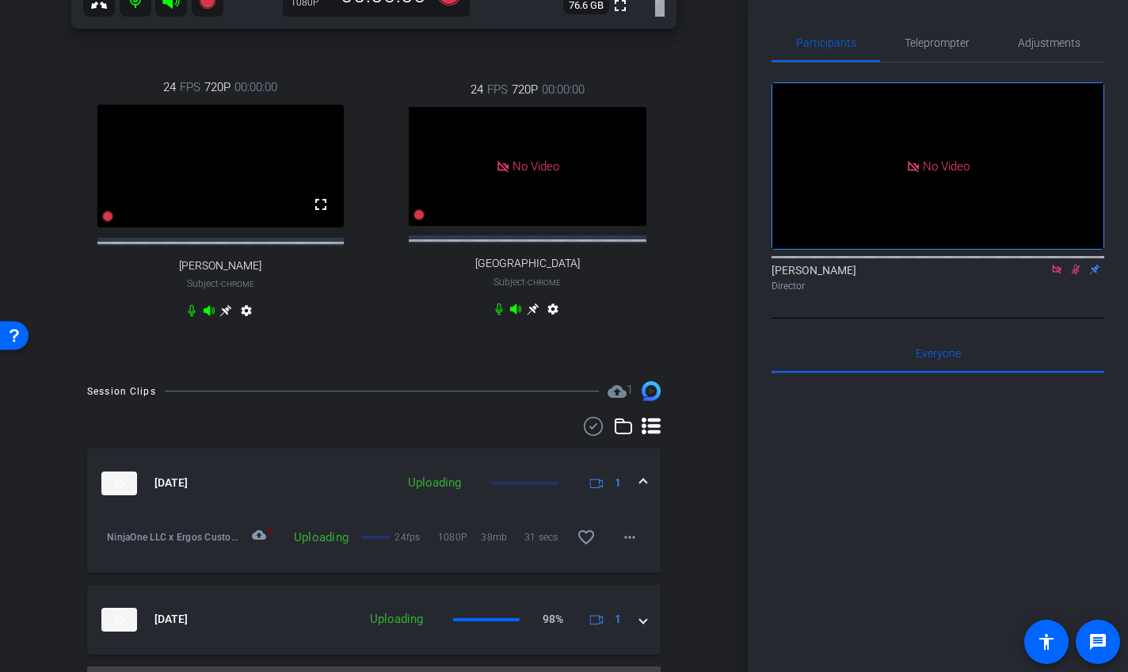
scroll to position [524, 0]
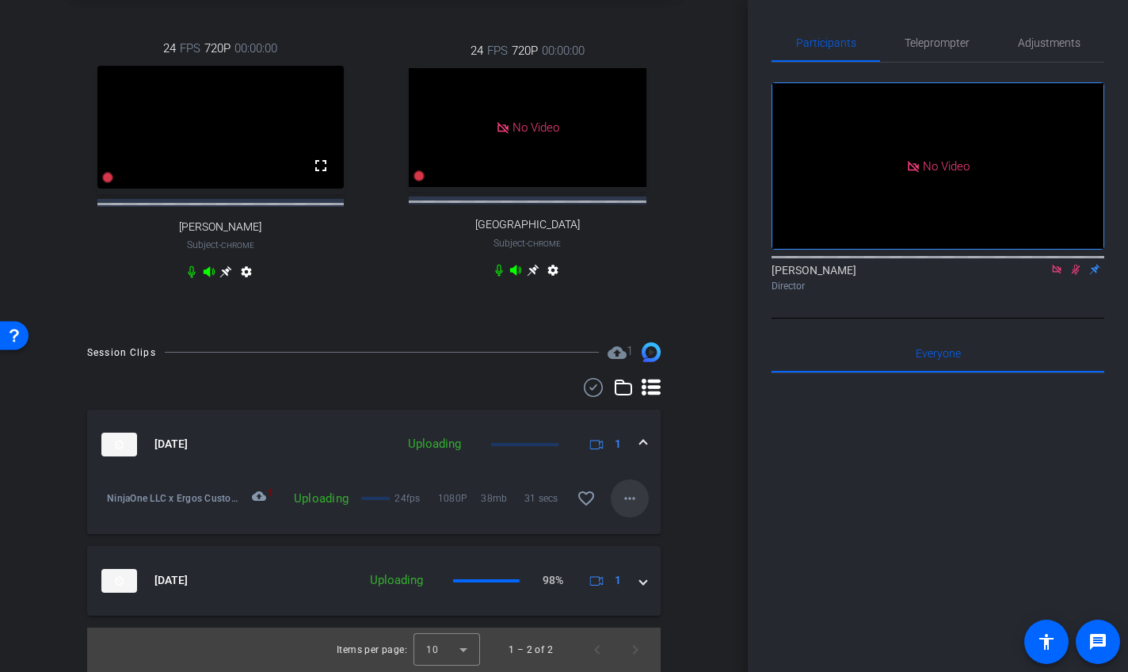
click at [631, 511] on span at bounding box center [630, 498] width 38 height 38
click at [663, 535] on span "Cancel Upload" at bounding box center [656, 530] width 67 height 19
click at [628, 502] on mat-icon "more_horiz" at bounding box center [629, 498] width 19 height 19
click at [642, 529] on span "Upload" at bounding box center [654, 530] width 63 height 19
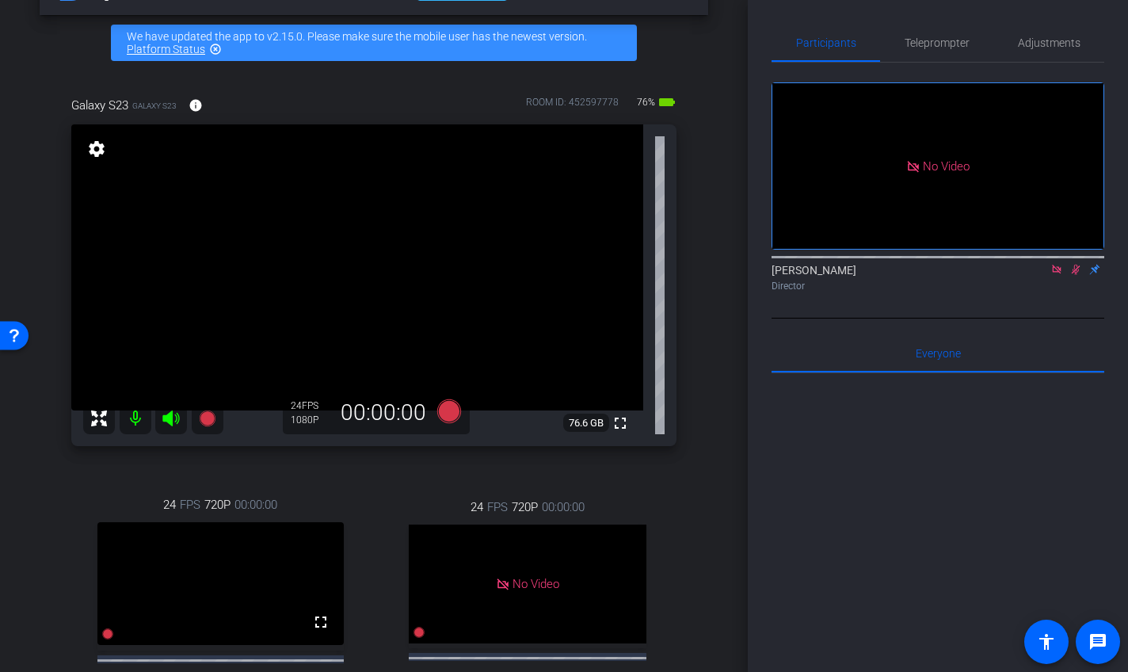
scroll to position [0, 0]
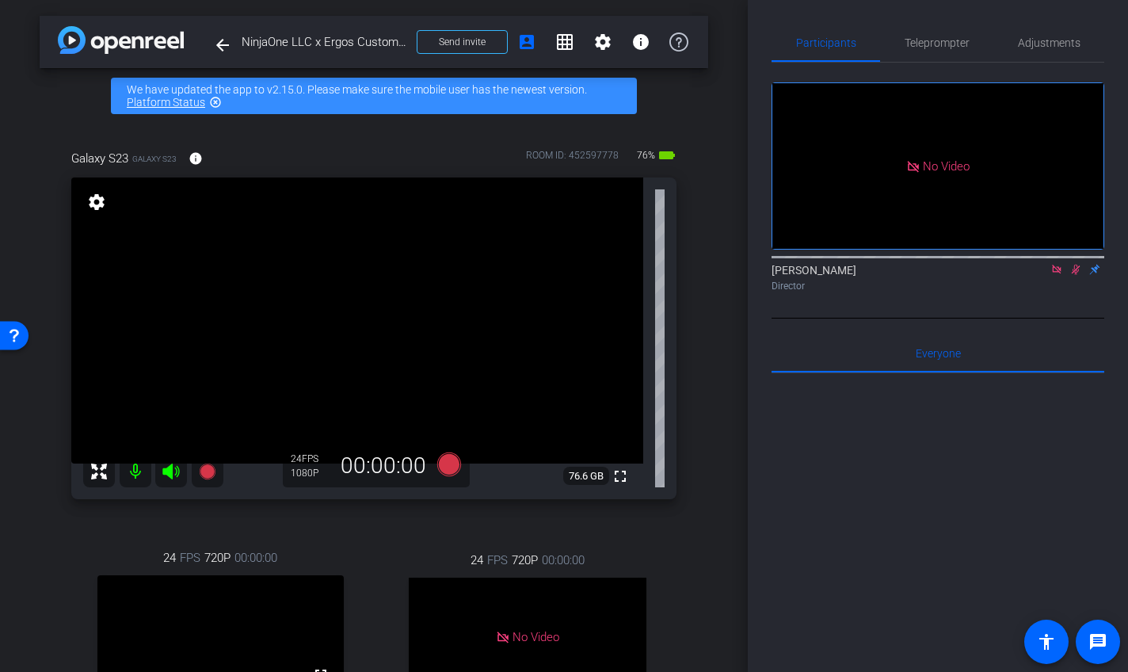
click at [1074, 275] on icon at bounding box center [1076, 270] width 9 height 10
click at [1054, 275] on icon at bounding box center [1057, 269] width 13 height 11
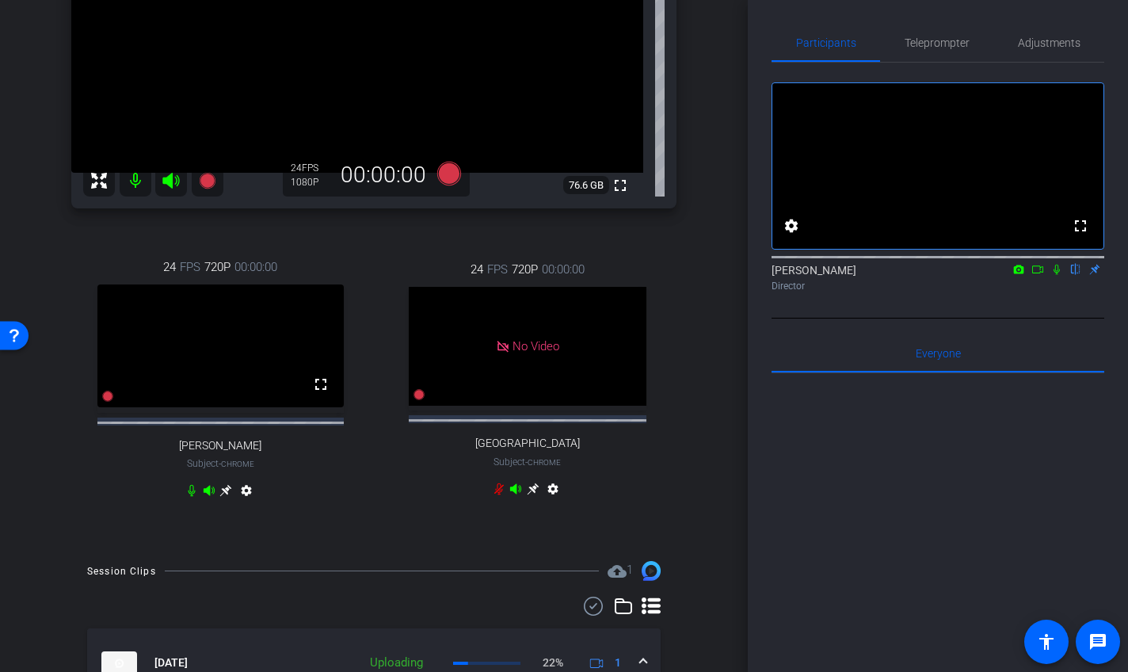
scroll to position [524, 0]
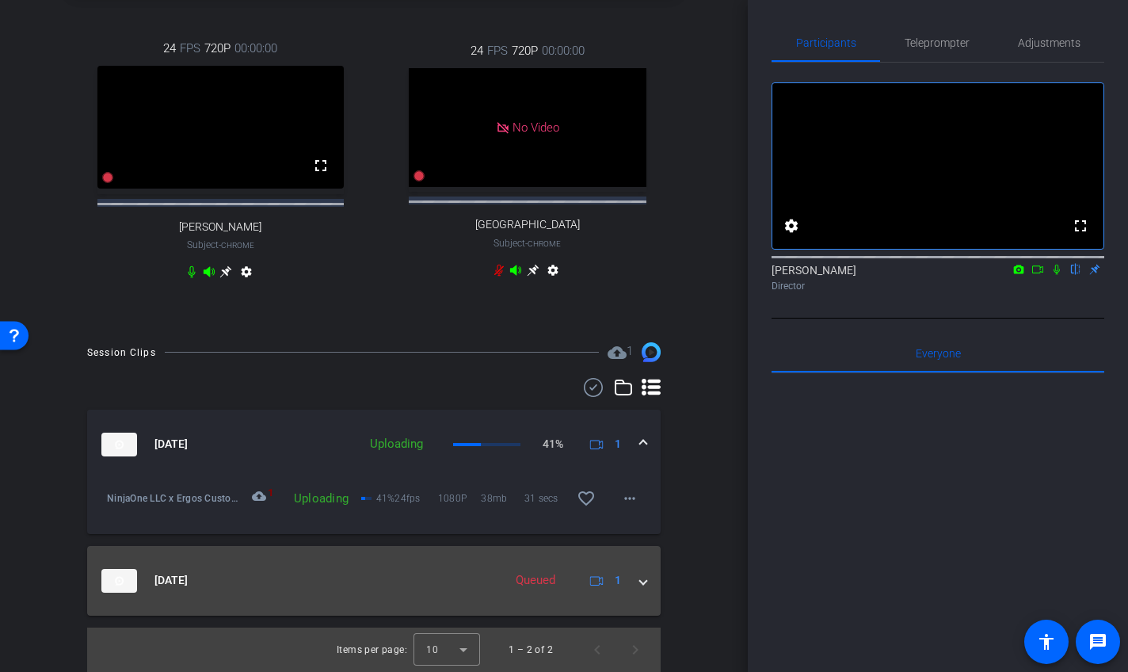
click at [650, 583] on mat-expansion-panel-header "Sep 24, 2025 Queued 1" at bounding box center [374, 581] width 574 height 70
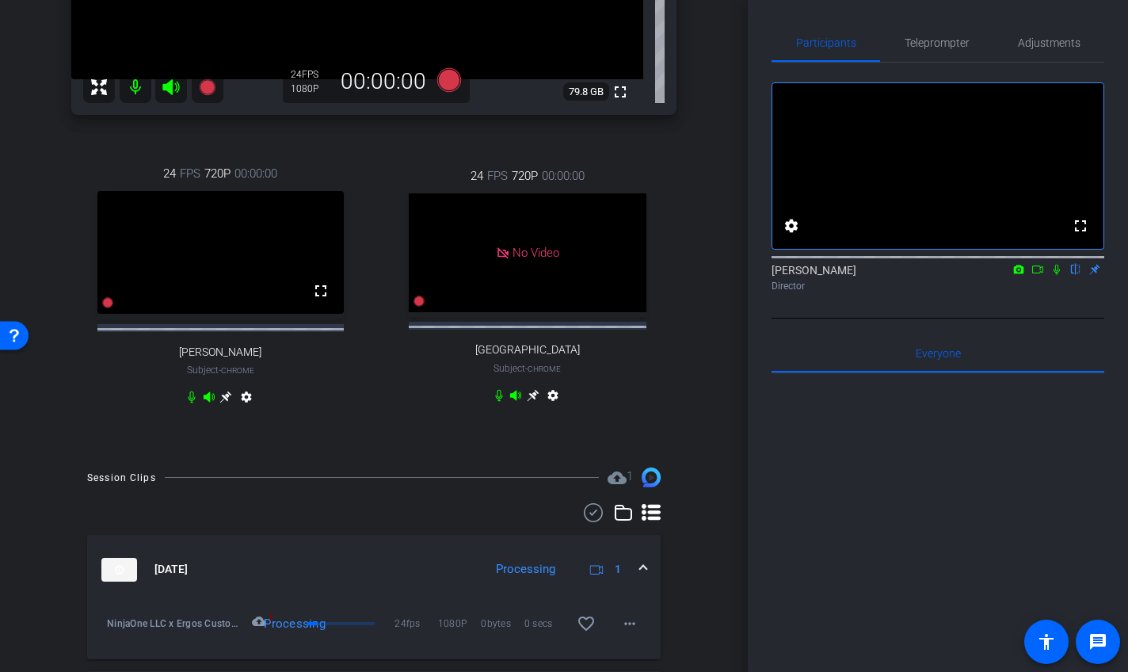
scroll to position [341, 0]
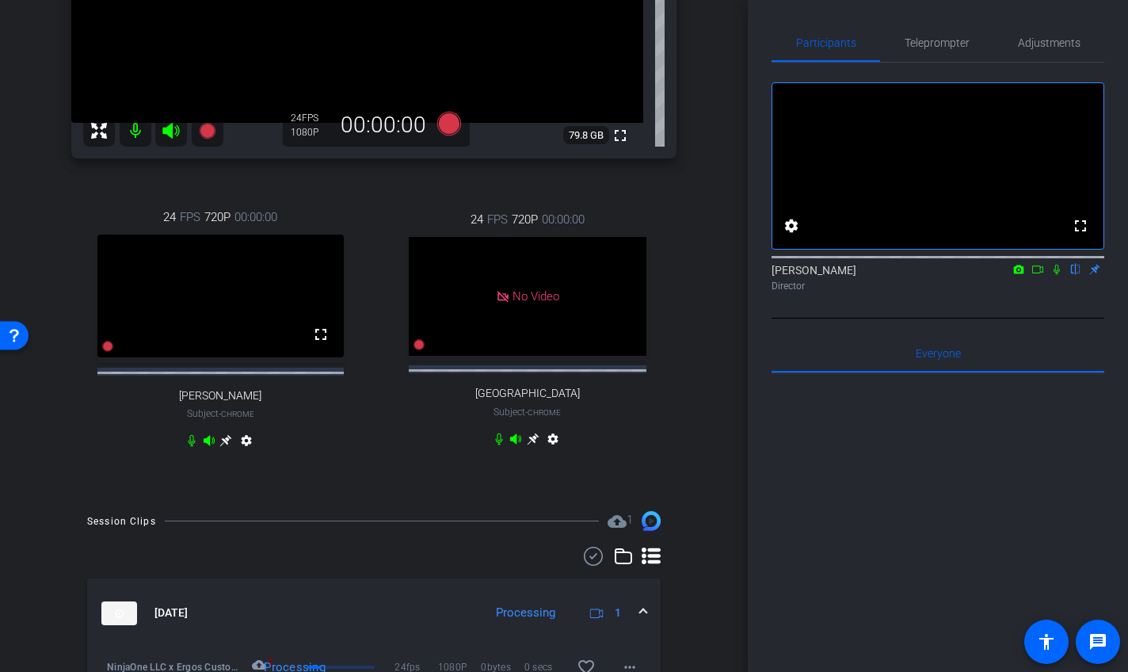
click at [1035, 275] on icon at bounding box center [1038, 269] width 13 height 11
click at [1074, 275] on icon at bounding box center [1076, 270] width 6 height 10
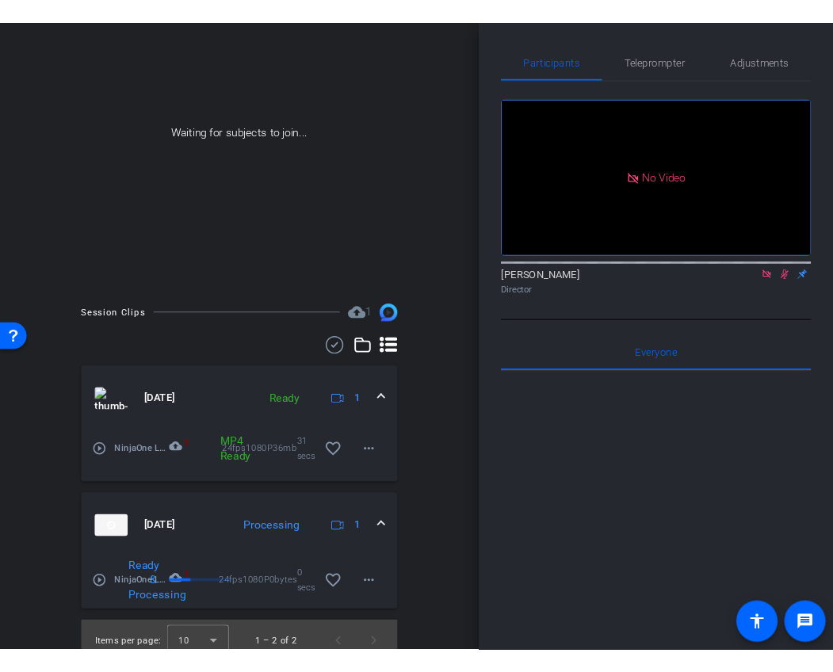
scroll to position [199, 0]
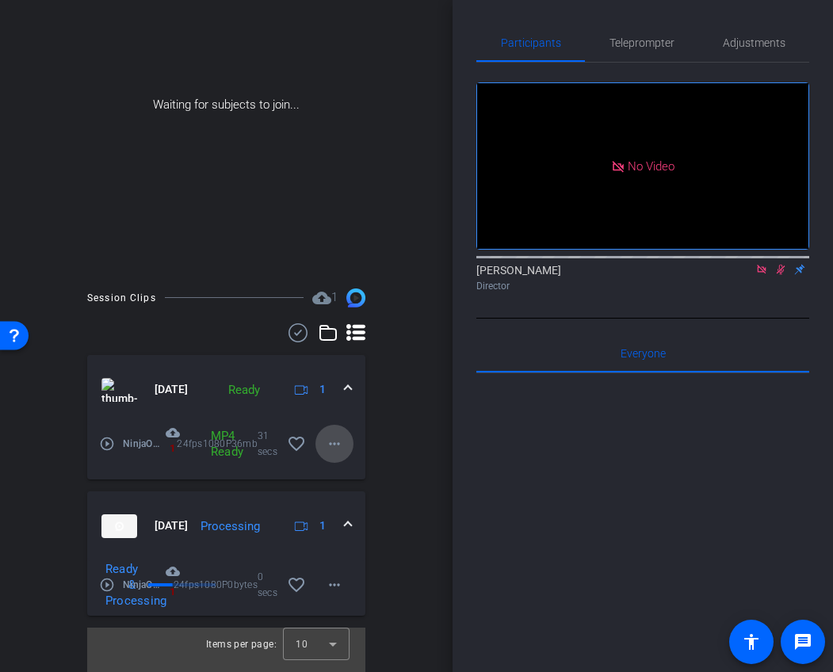
click at [322, 438] on span at bounding box center [334, 444] width 38 height 38
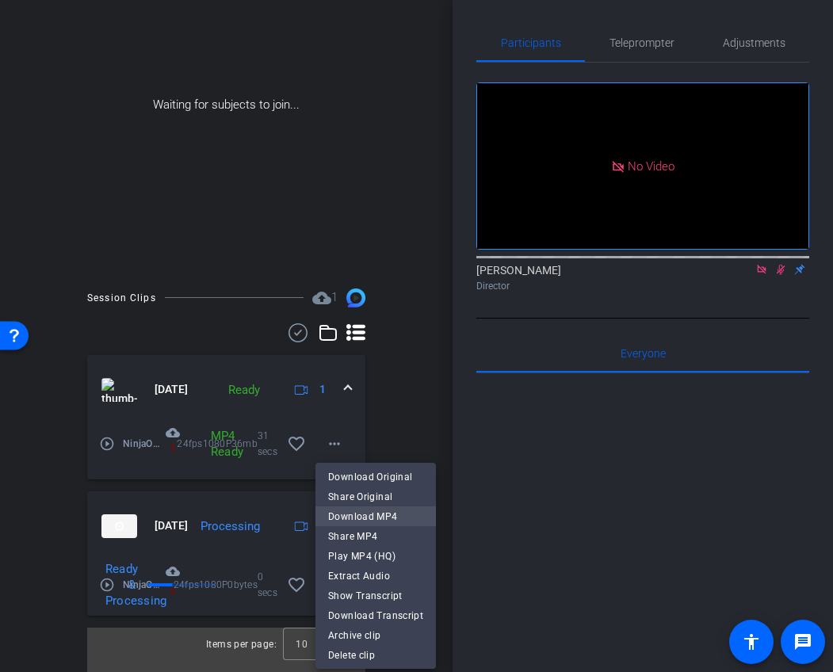
click at [372, 515] on span "Download MP4" at bounding box center [375, 516] width 95 height 19
